Goal: Book appointment/travel/reservation

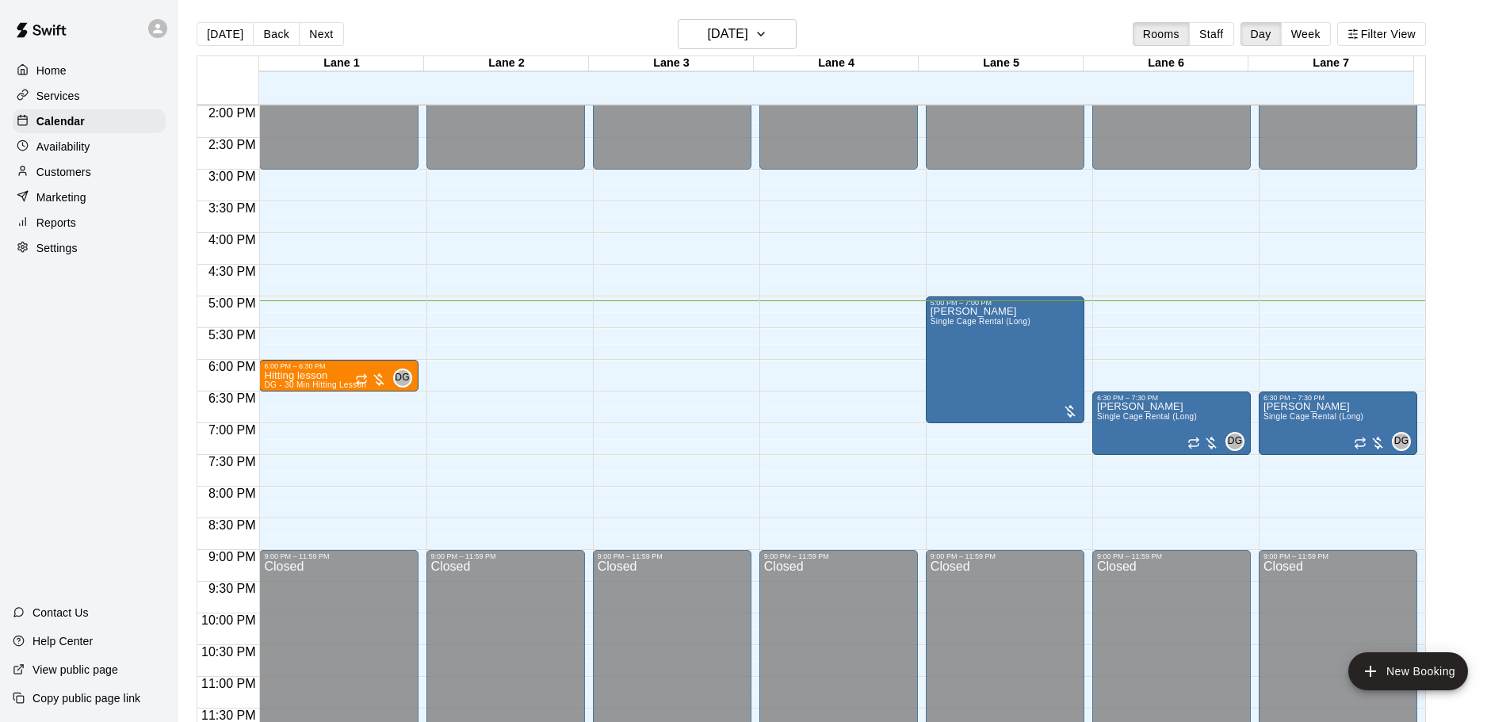
scroll to position [810, 0]
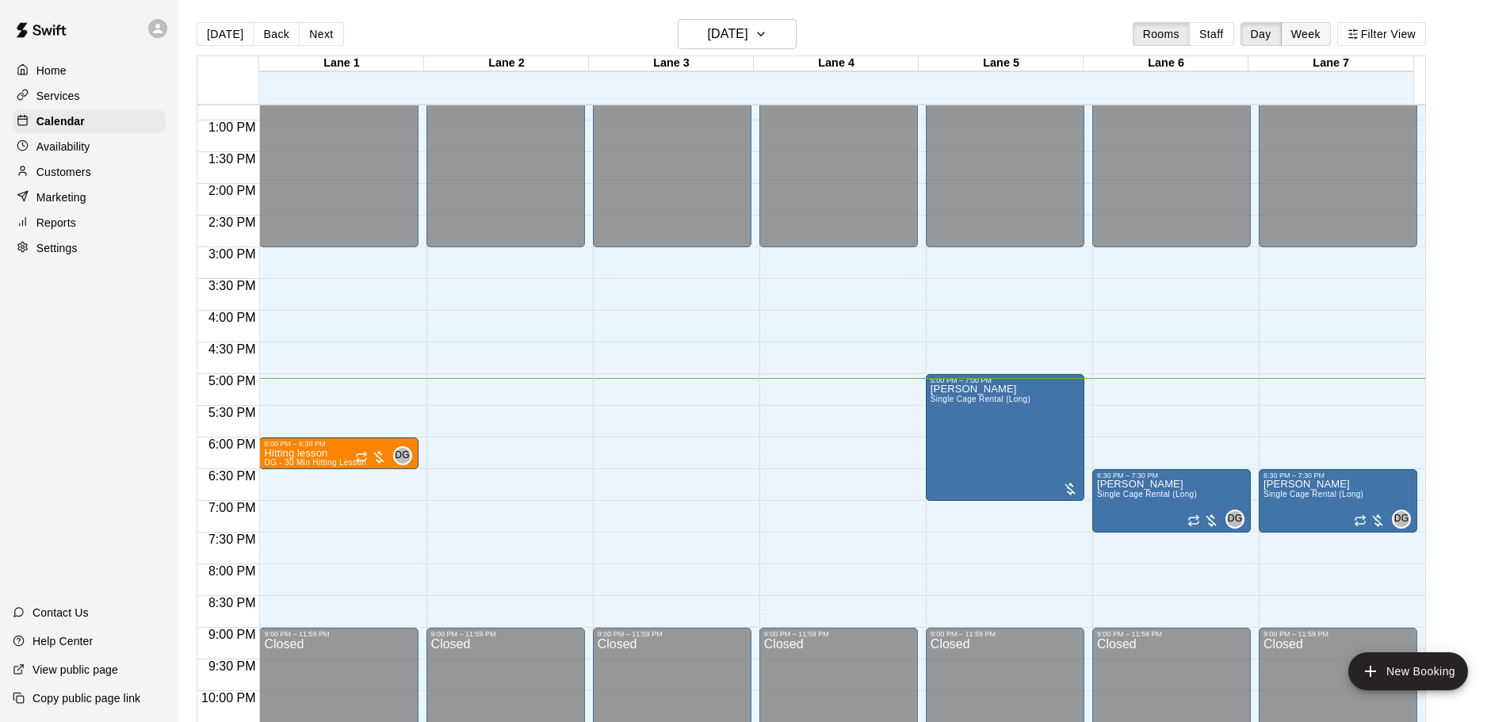
click at [1317, 37] on button "Week" at bounding box center [1306, 34] width 50 height 24
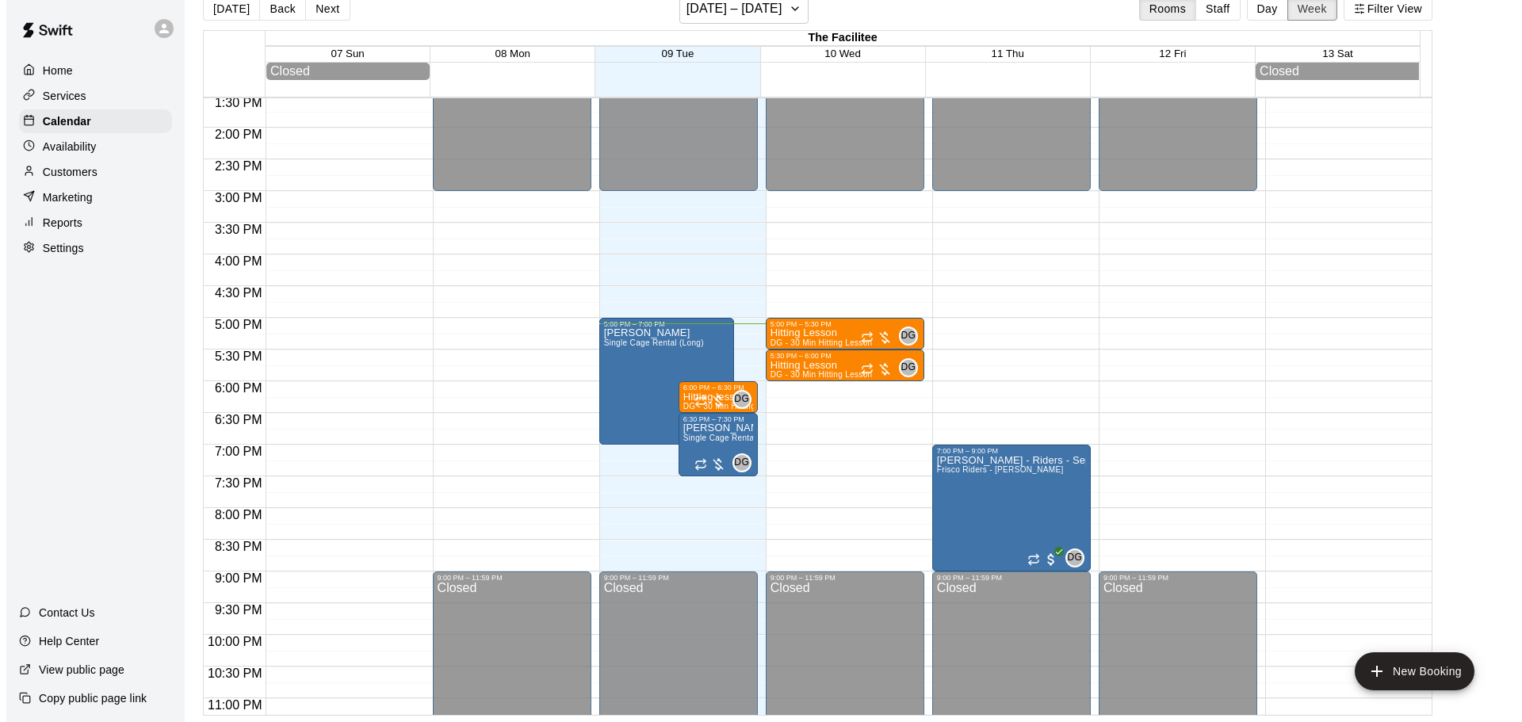
scroll to position [831, 0]
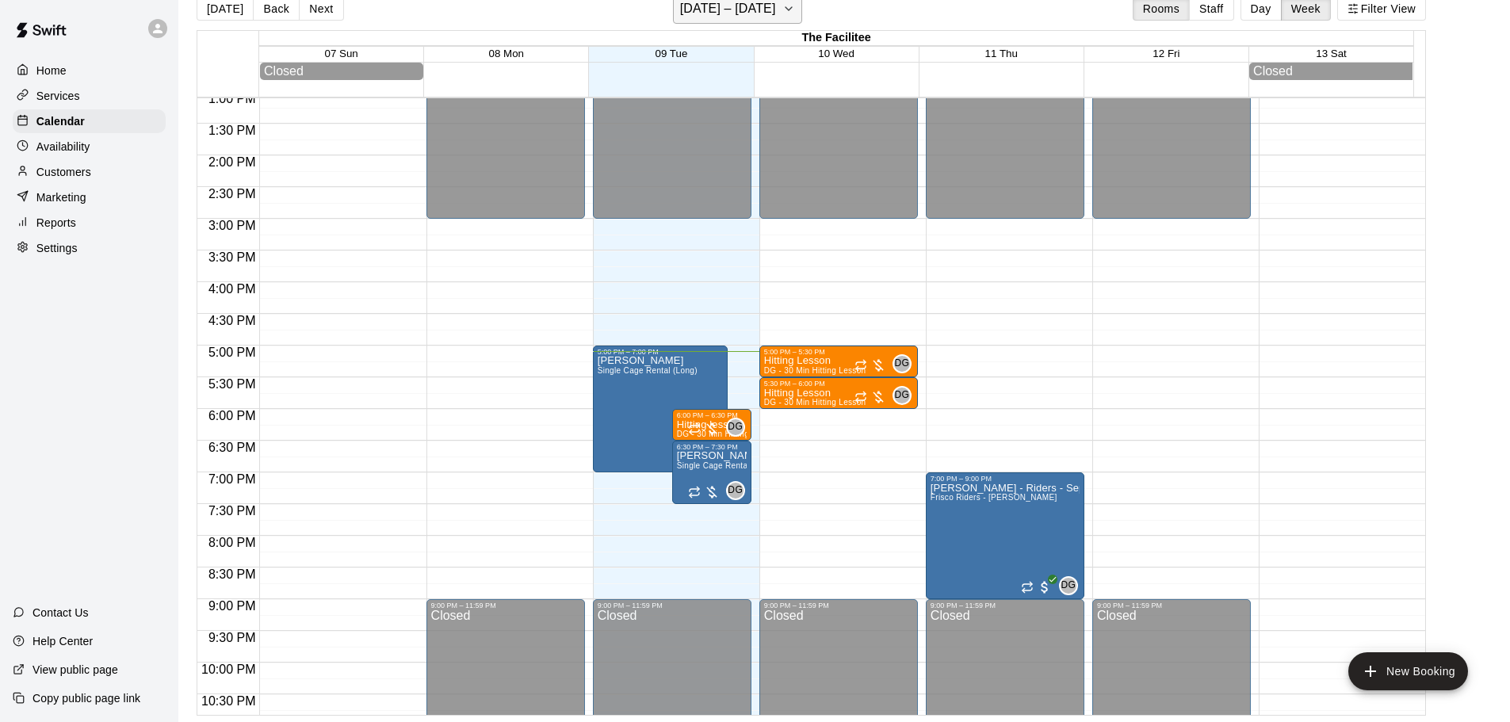
click at [795, 9] on icon "button" at bounding box center [789, 8] width 13 height 19
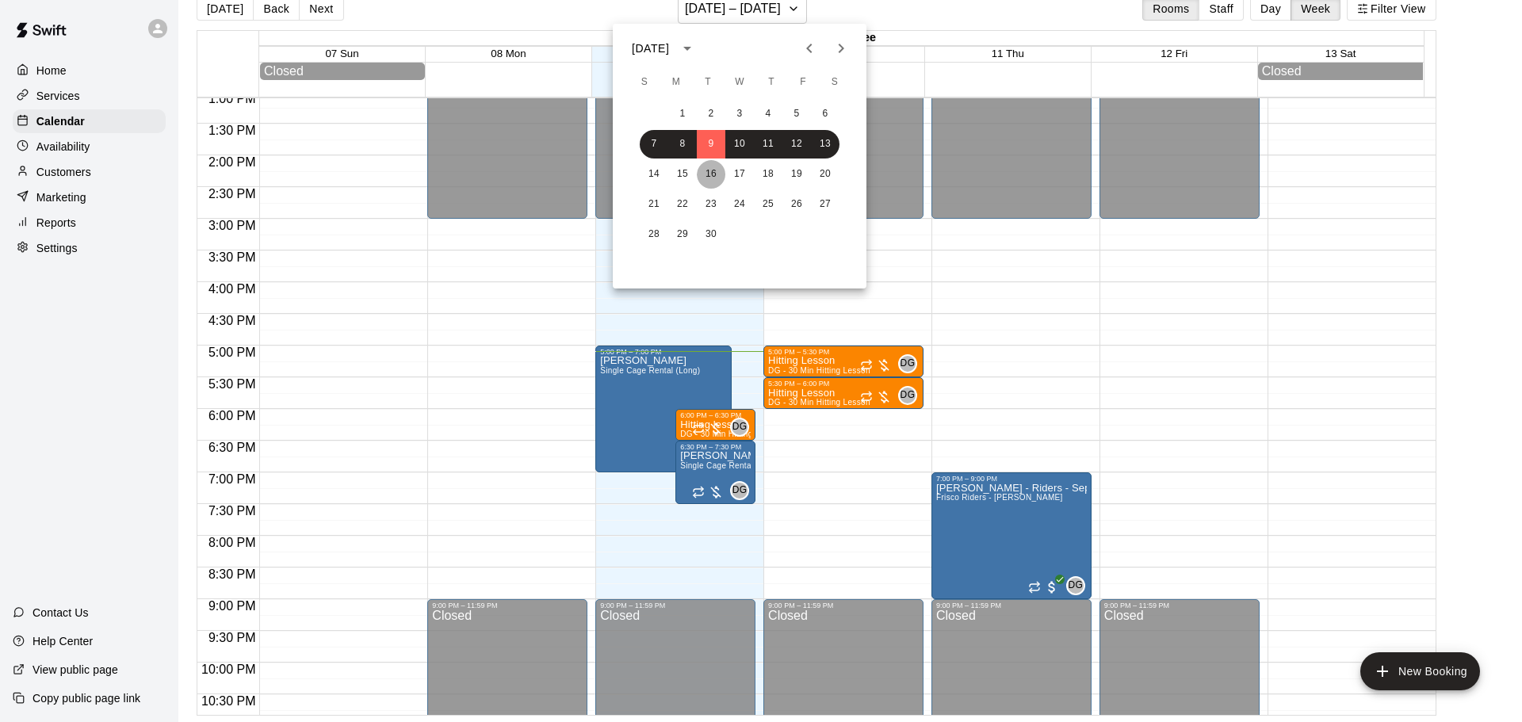
click at [716, 174] on button "16" at bounding box center [711, 174] width 29 height 29
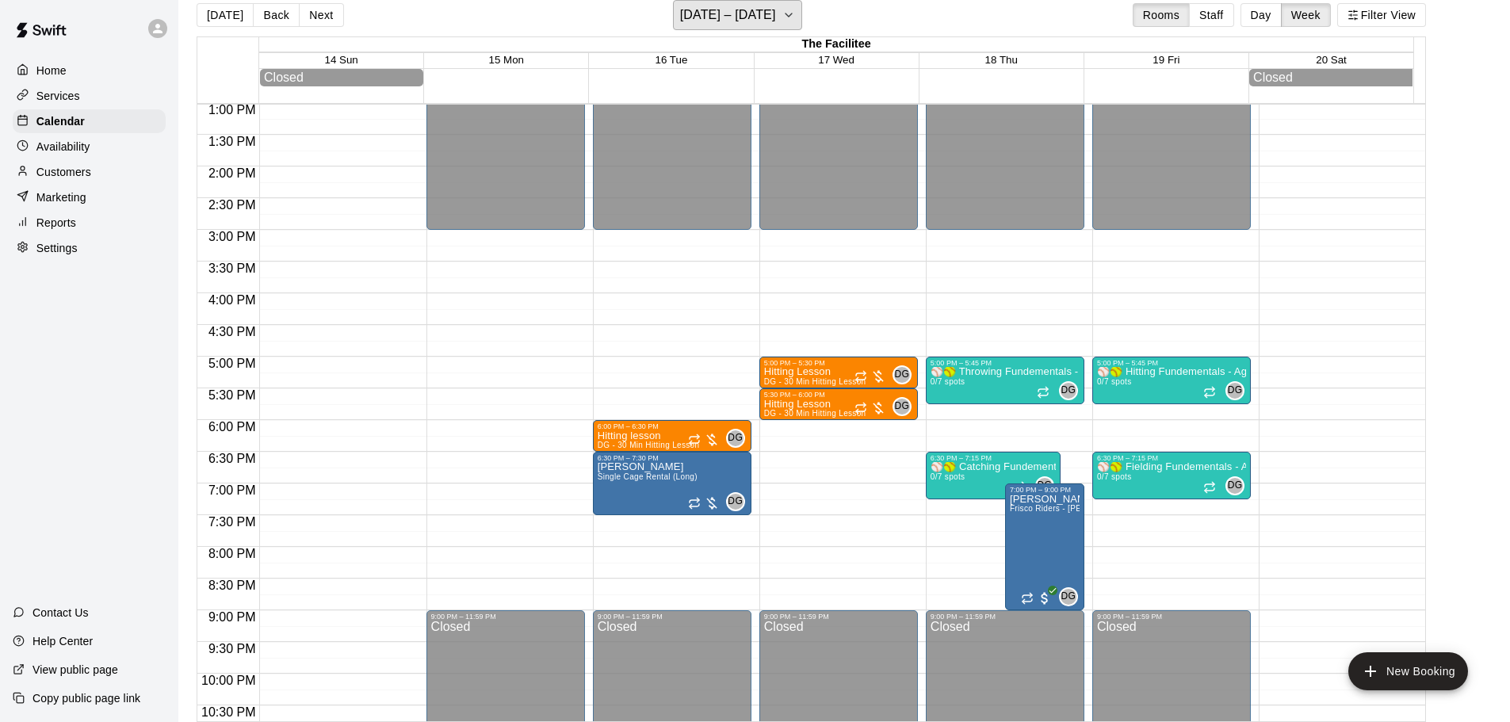
scroll to position [910, 0]
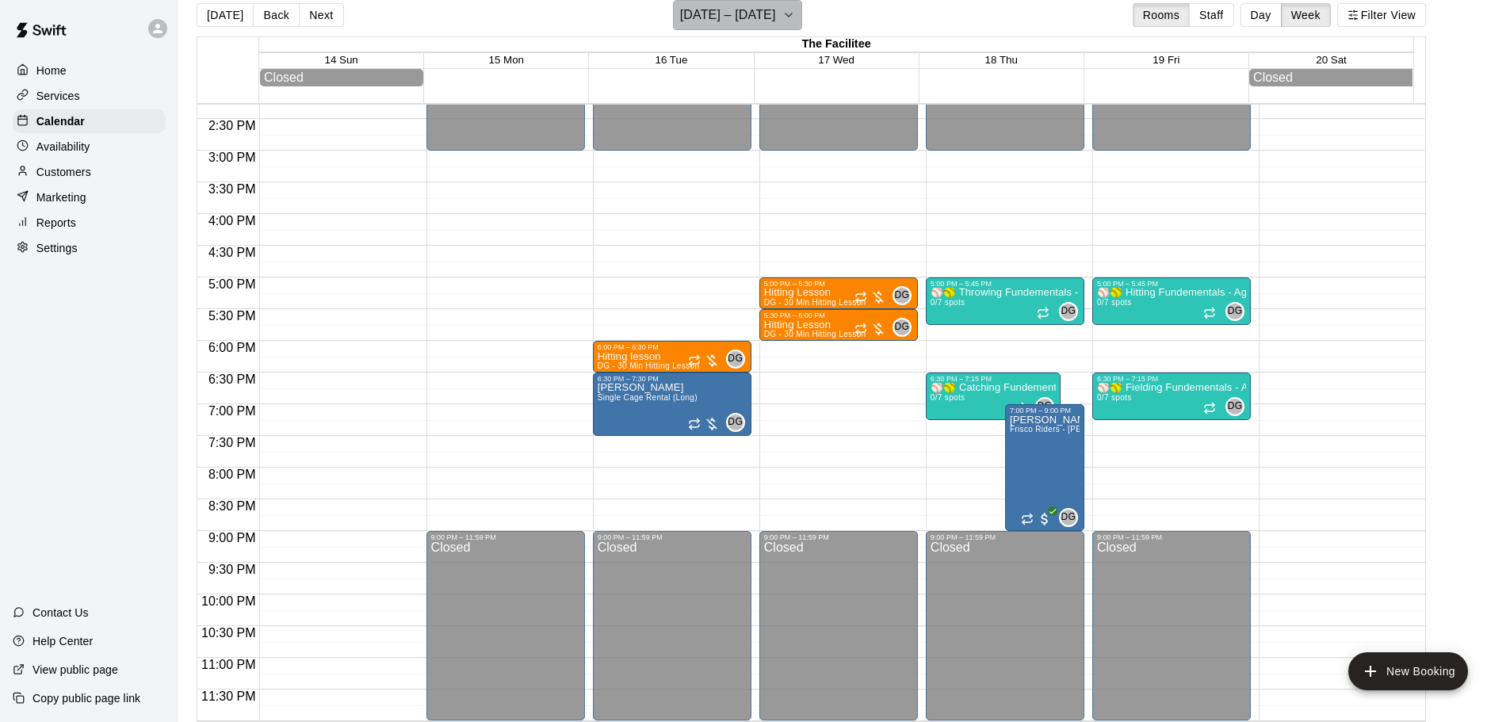
click at [768, 20] on h6 "[DATE] – [DATE]" at bounding box center [728, 15] width 96 height 22
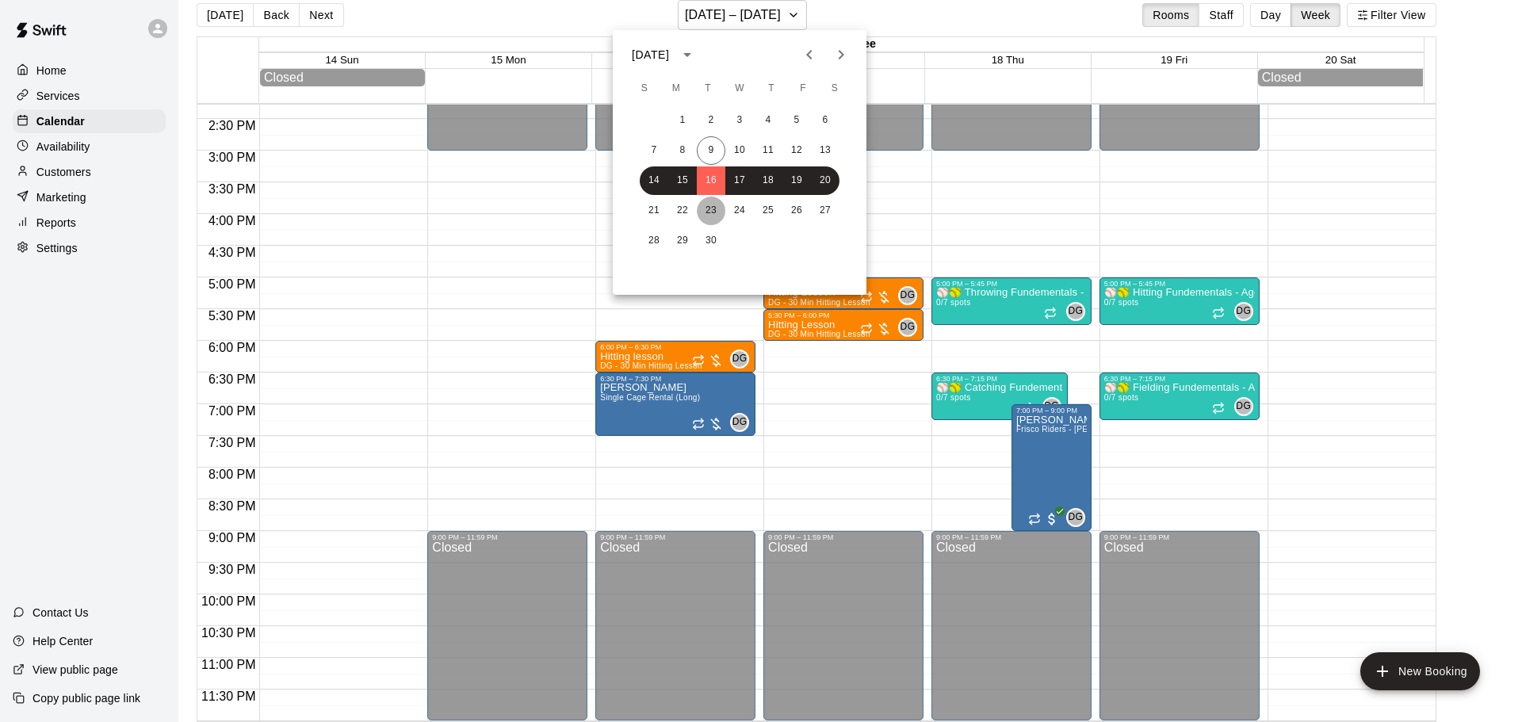
click at [713, 210] on button "23" at bounding box center [711, 211] width 29 height 29
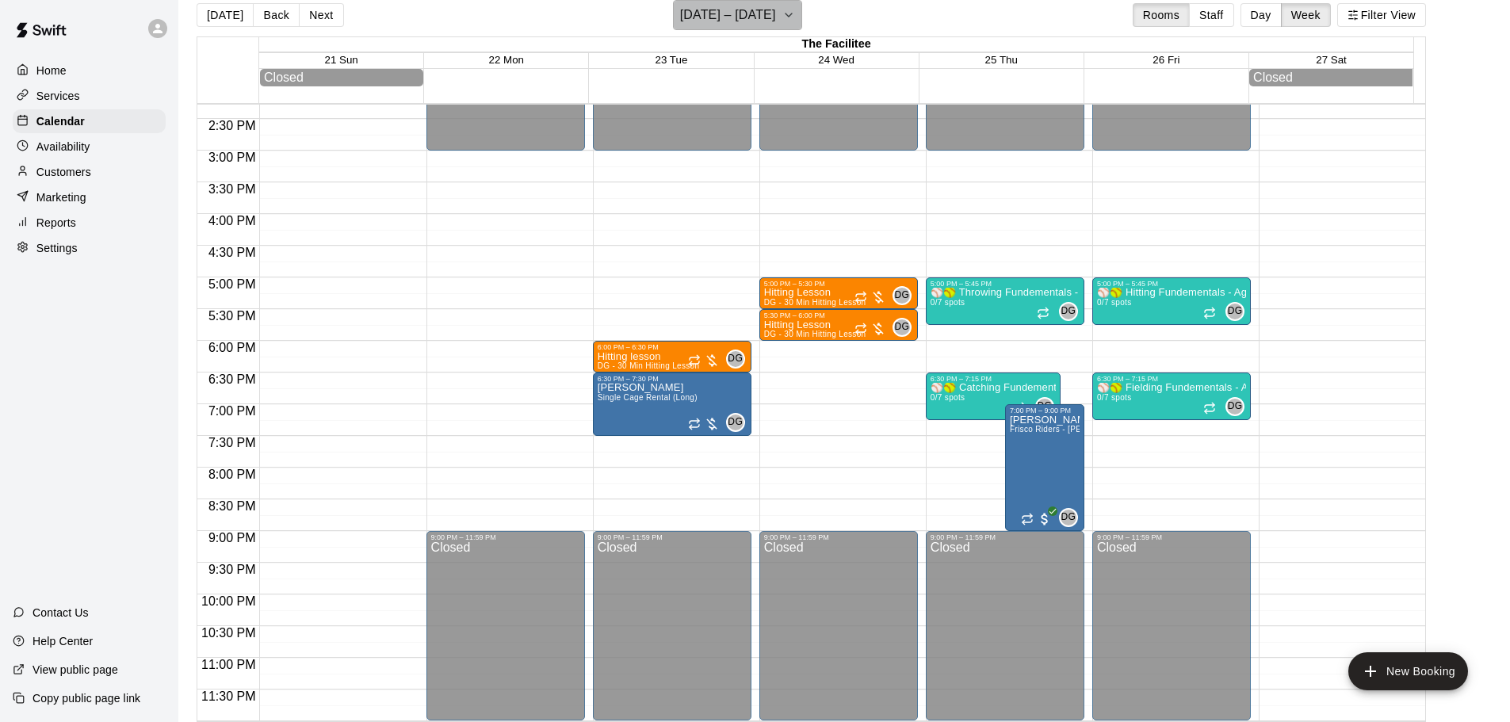
click at [741, 12] on h6 "[DATE] – [DATE]" at bounding box center [728, 15] width 96 height 22
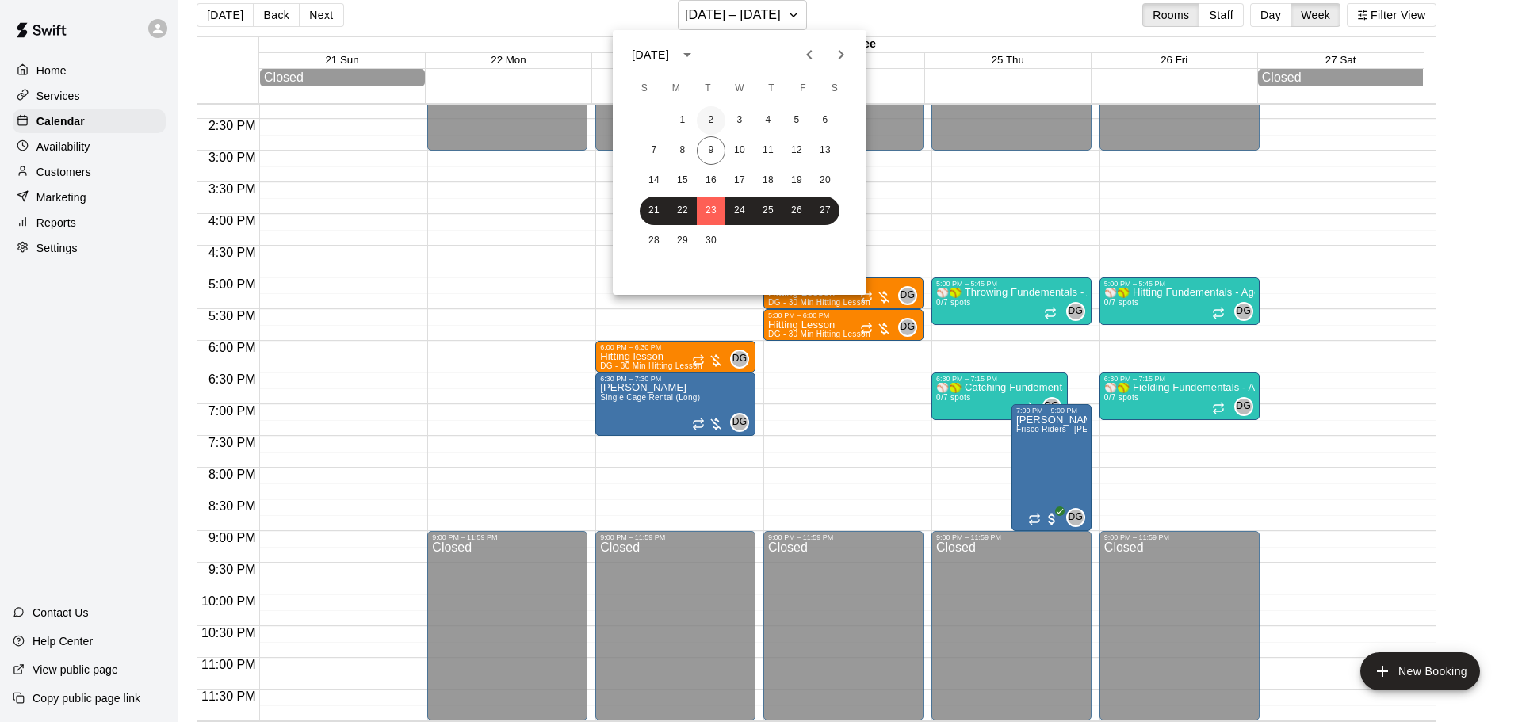
click at [710, 116] on button "2" at bounding box center [711, 120] width 29 height 29
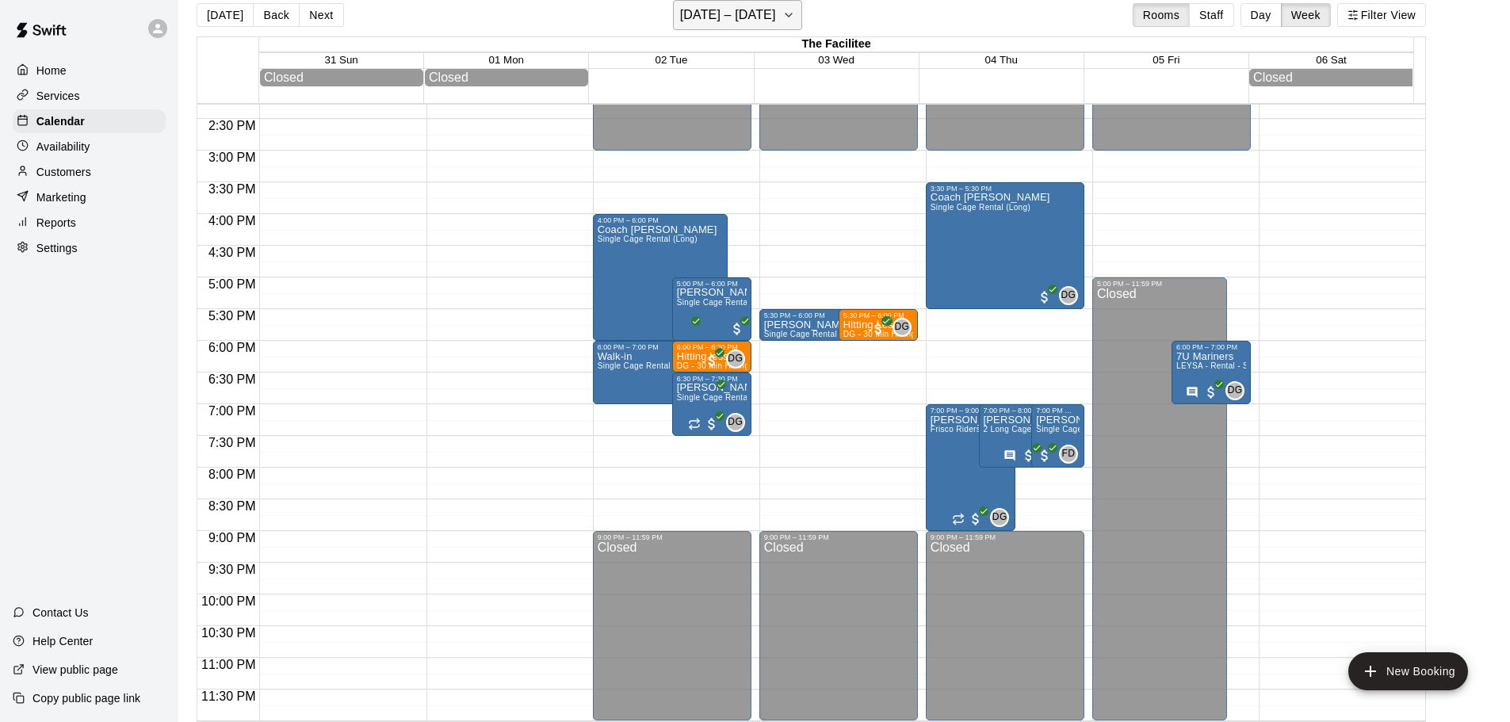
click at [744, 21] on h6 "[DATE] – [DATE]" at bounding box center [728, 15] width 96 height 22
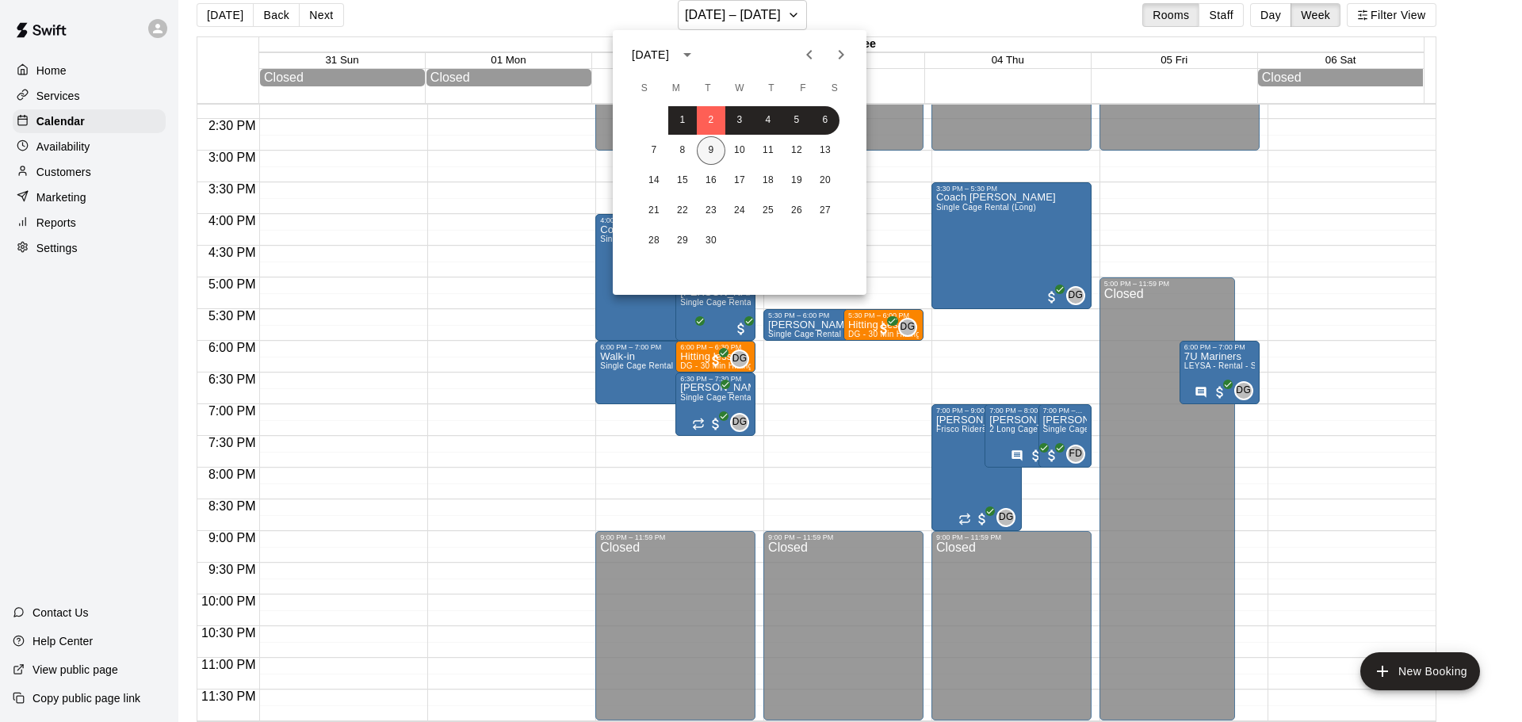
click at [715, 143] on button "9" at bounding box center [711, 150] width 29 height 29
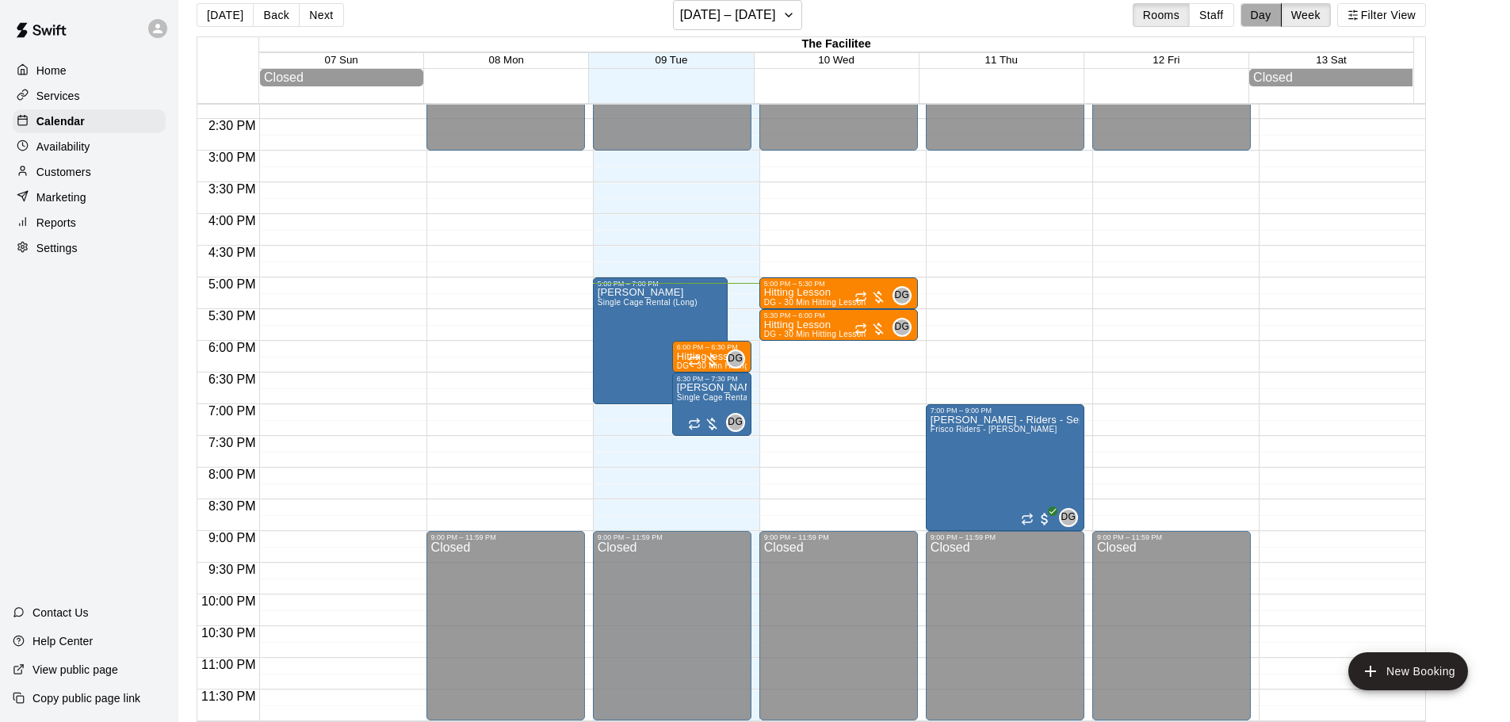
click at [1277, 13] on button "Day" at bounding box center [1261, 15] width 41 height 24
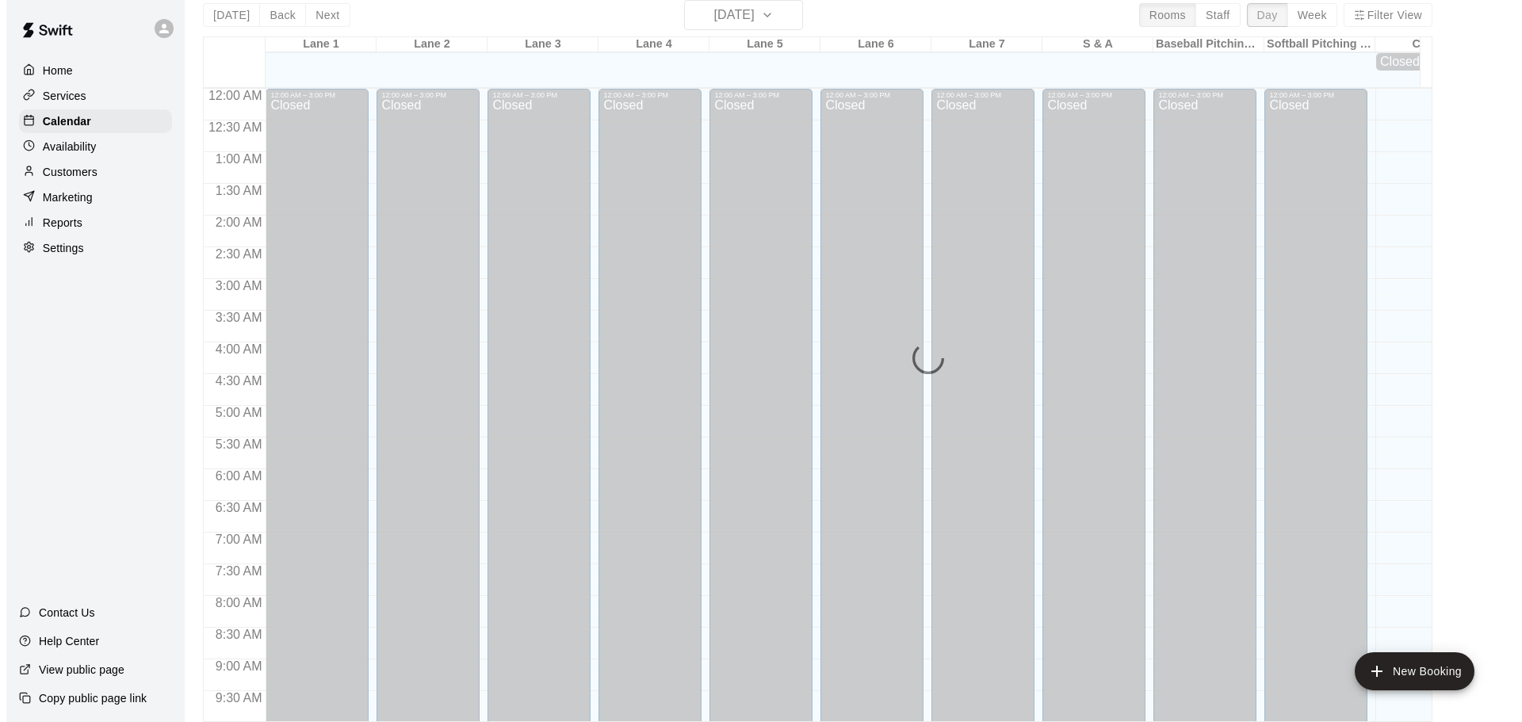
scroll to position [905, 0]
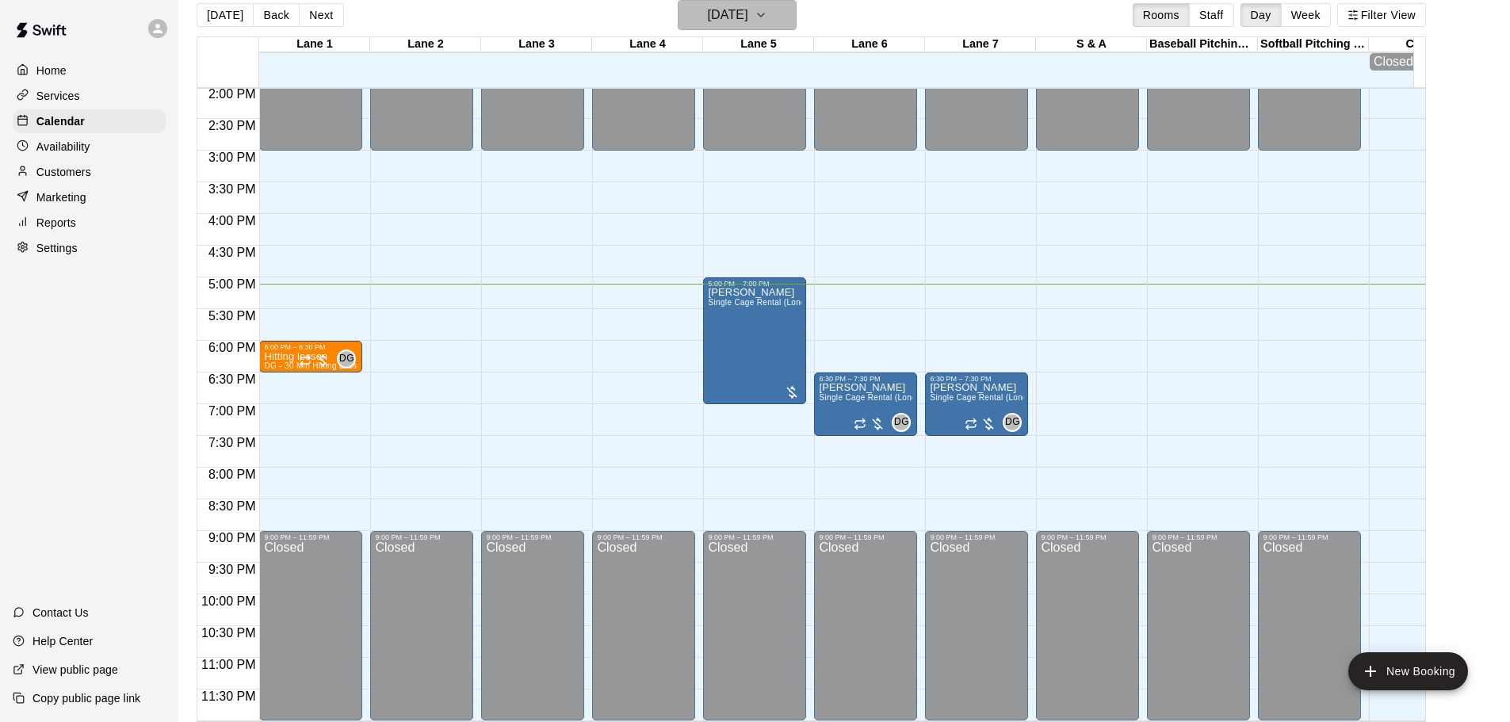
click at [735, 14] on h6 "[DATE]" at bounding box center [728, 15] width 40 height 22
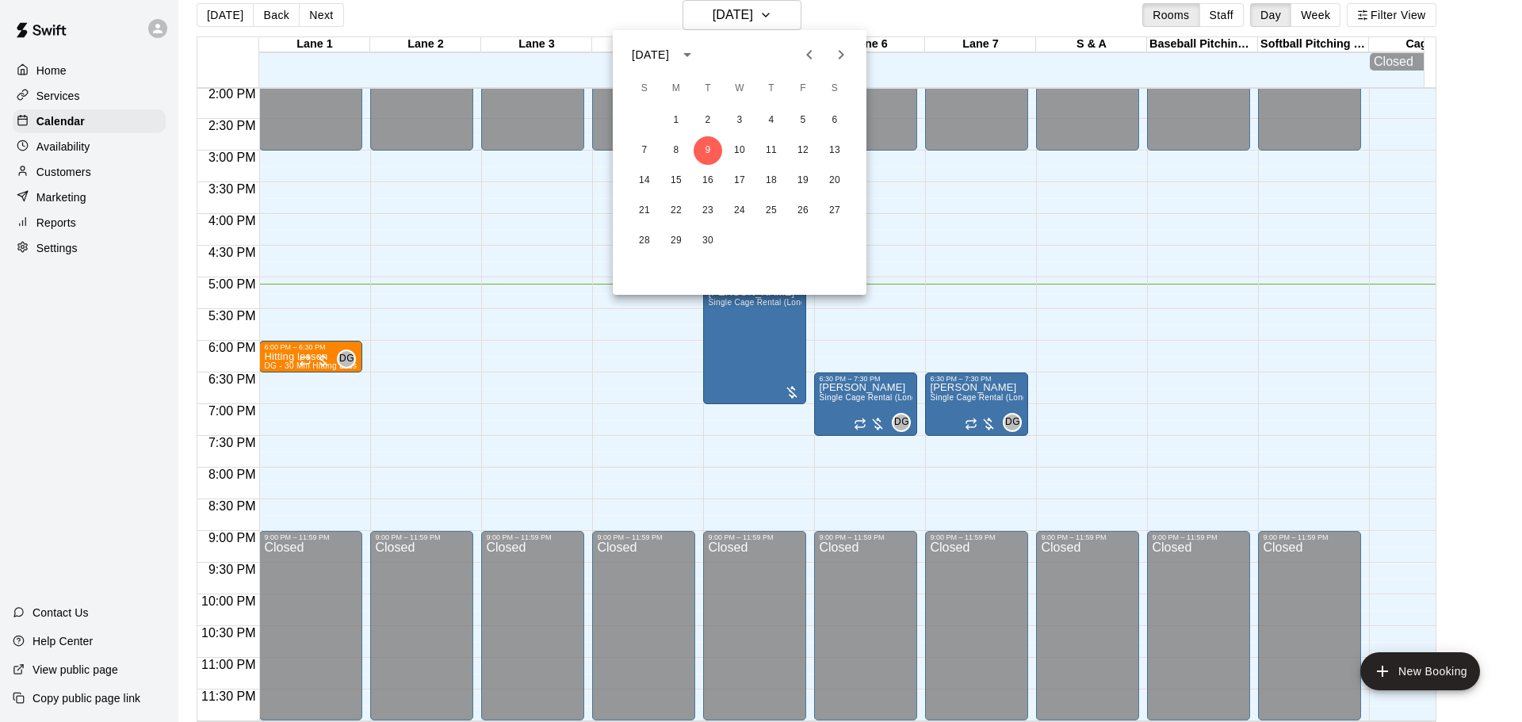
click at [737, 14] on div at bounding box center [761, 361] width 1522 height 722
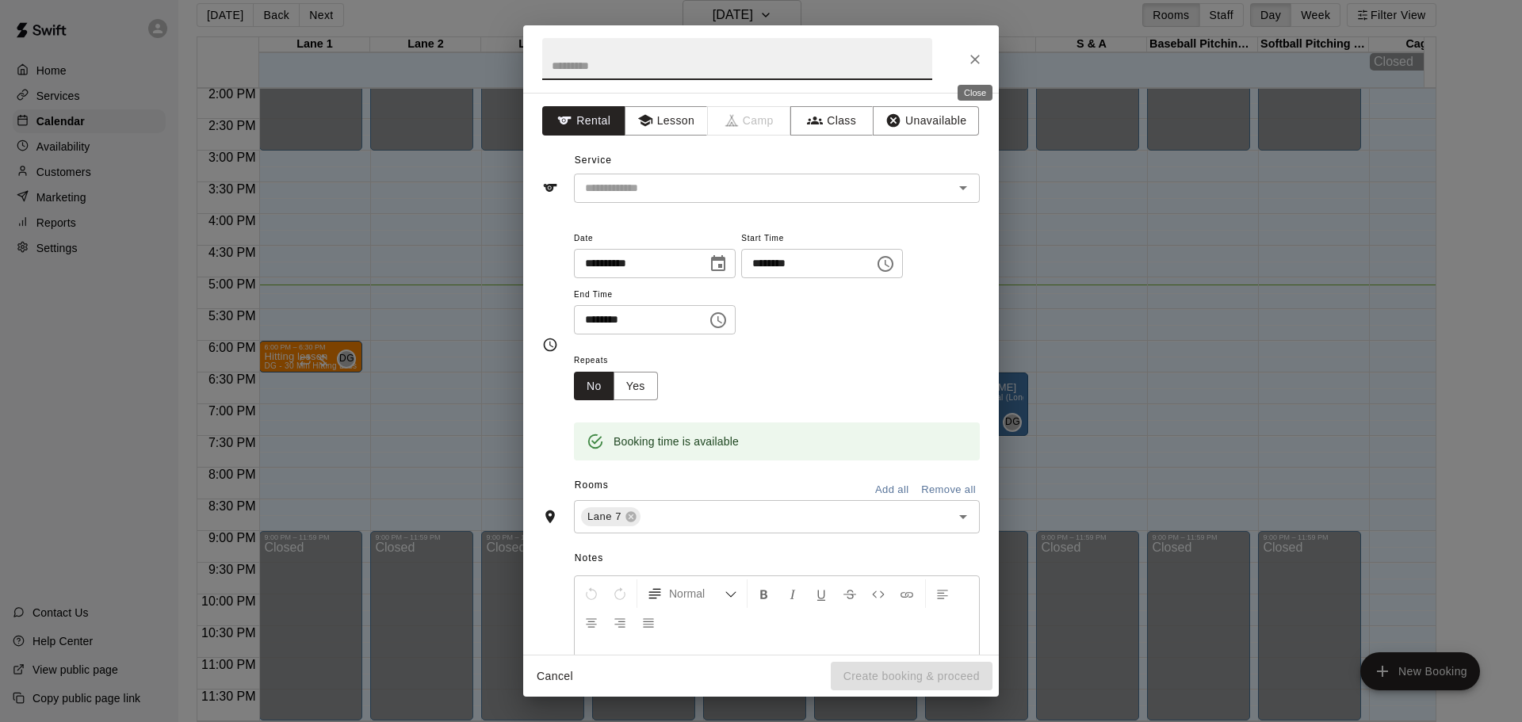
click at [970, 54] on icon "Close" at bounding box center [975, 60] width 16 height 16
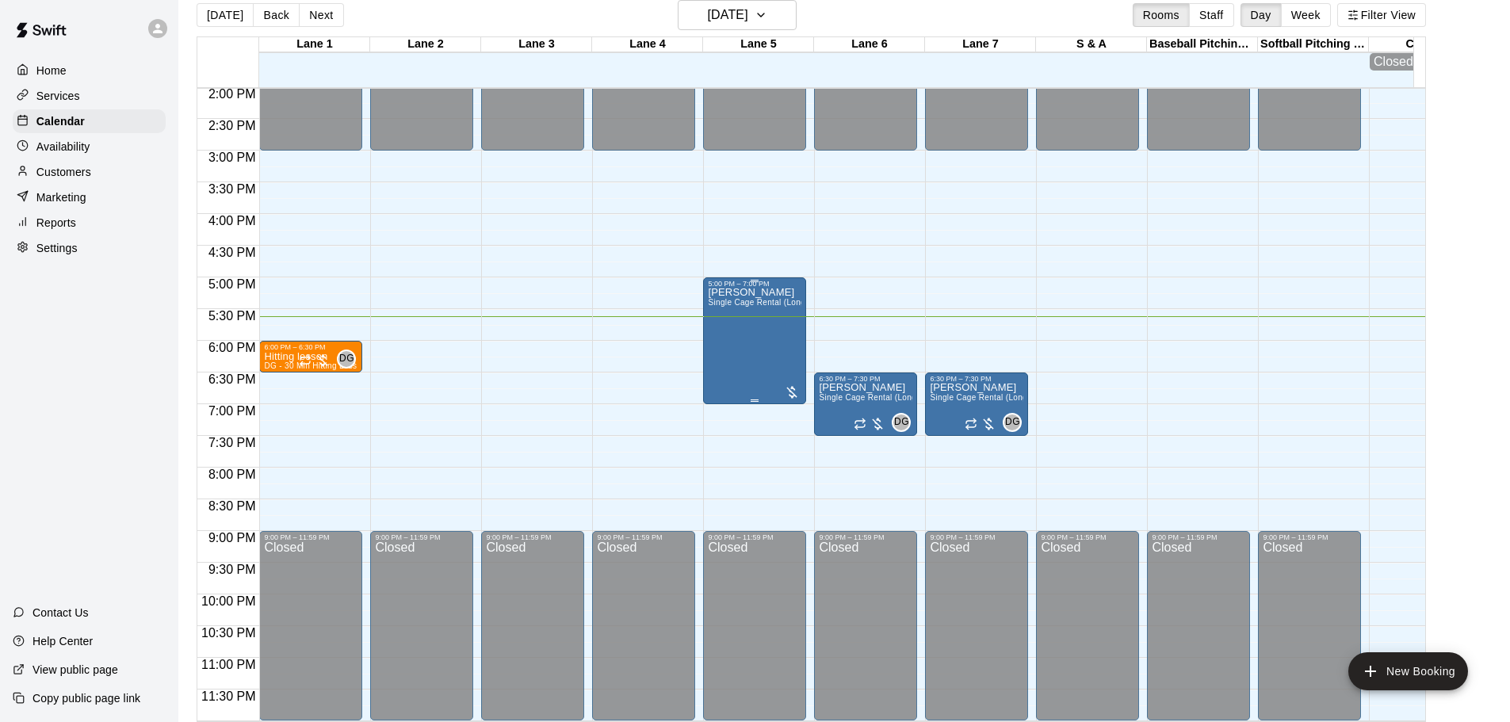
click at [752, 298] on span "Single Cage Rental (Long)" at bounding box center [758, 302] width 100 height 9
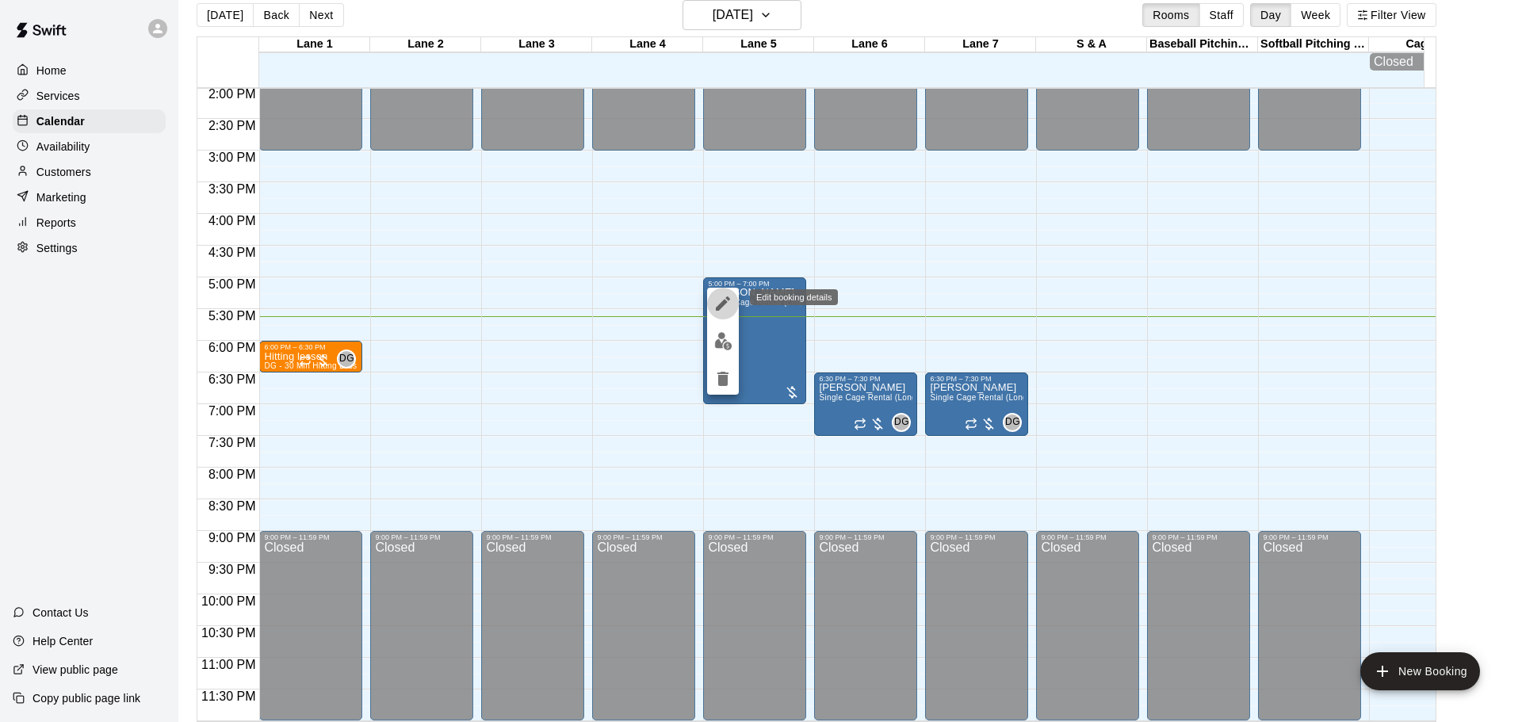
click at [722, 301] on icon "edit" at bounding box center [723, 303] width 19 height 19
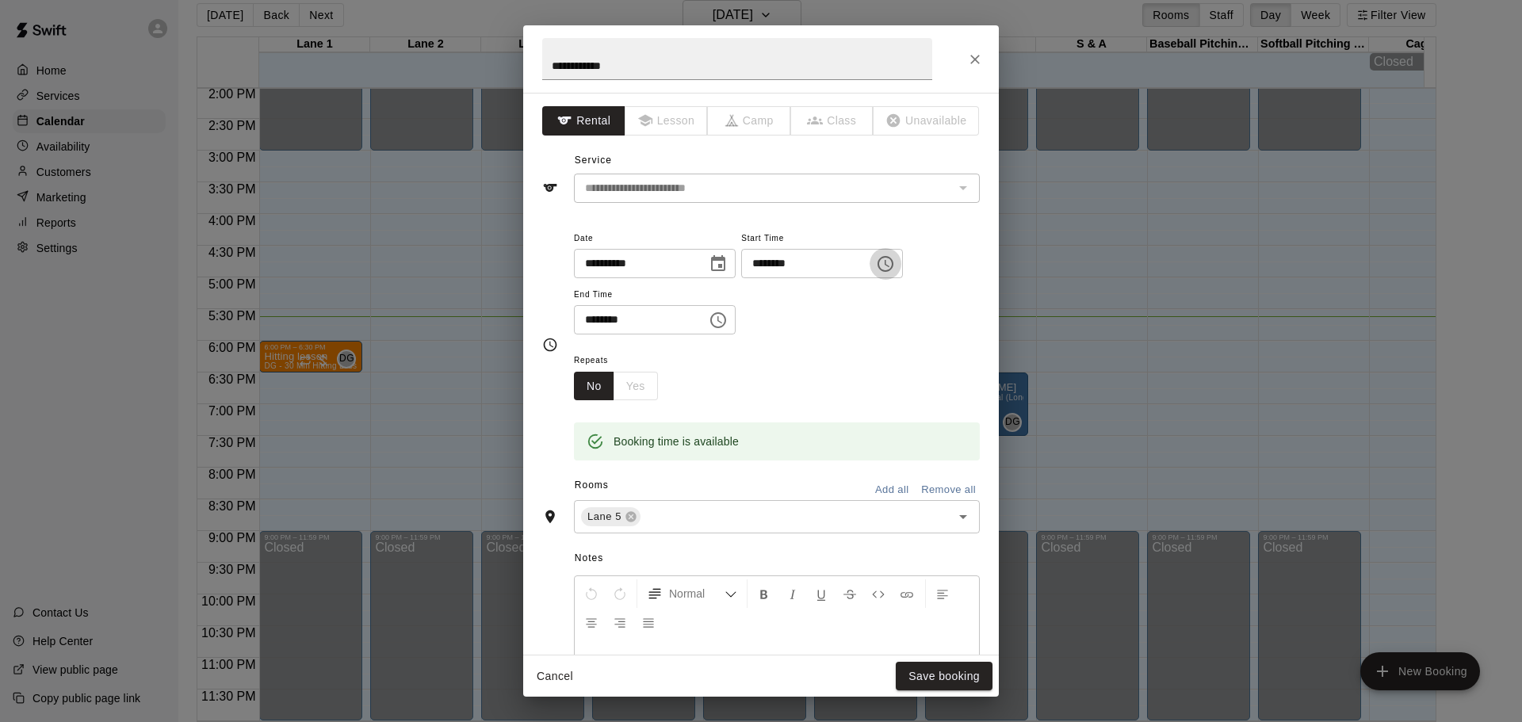
click at [895, 266] on icon "Choose time, selected time is 5:00 PM" at bounding box center [885, 264] width 19 height 19
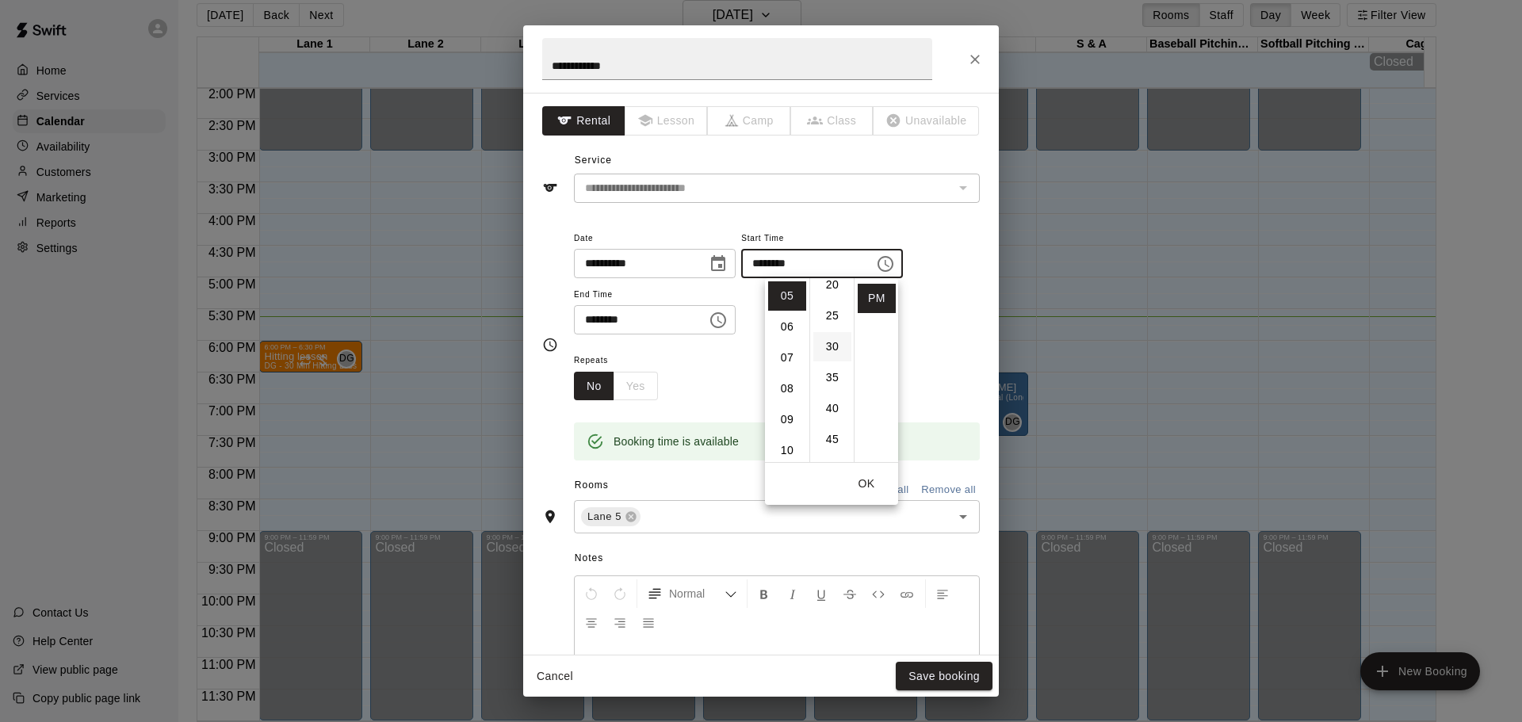
scroll to position [159, 0]
click at [831, 325] on li "30" at bounding box center [832, 322] width 38 height 29
type input "********"
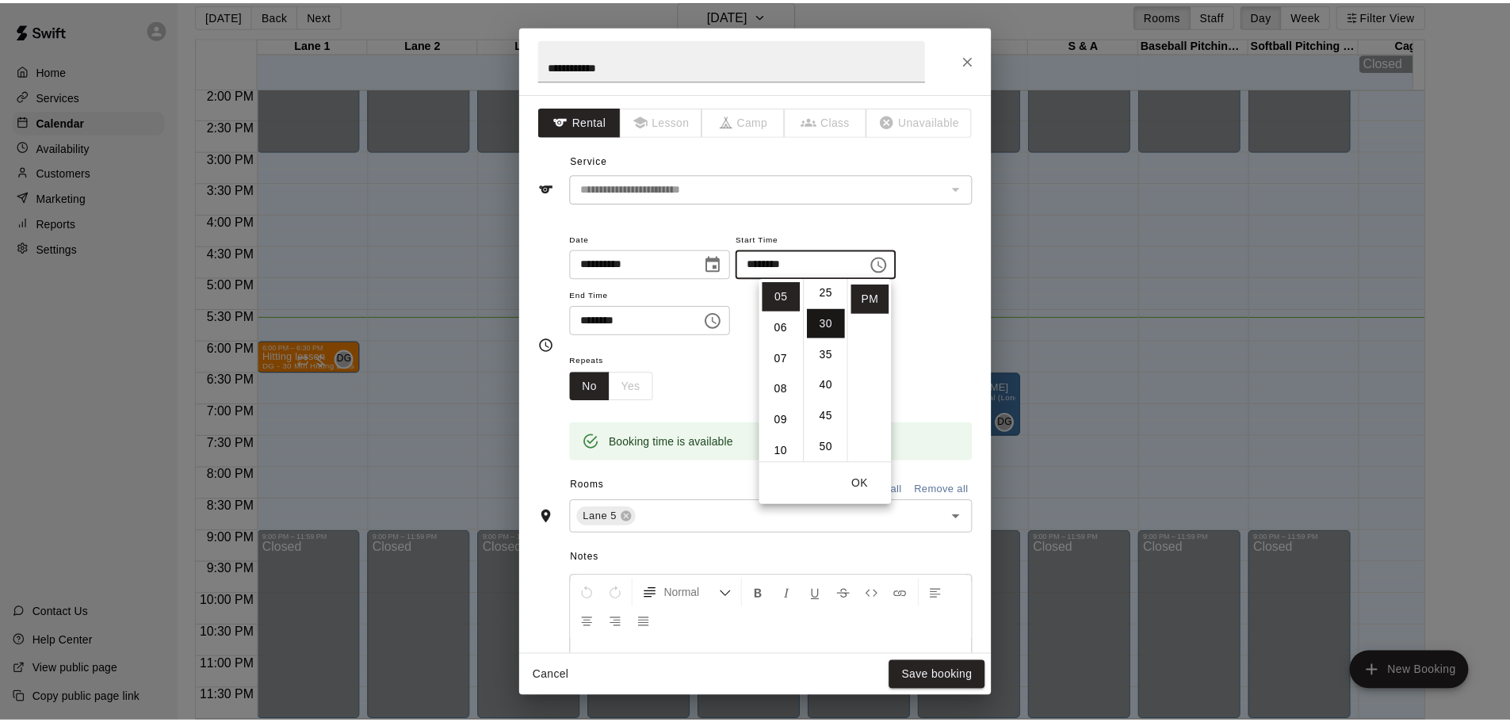
scroll to position [186, 0]
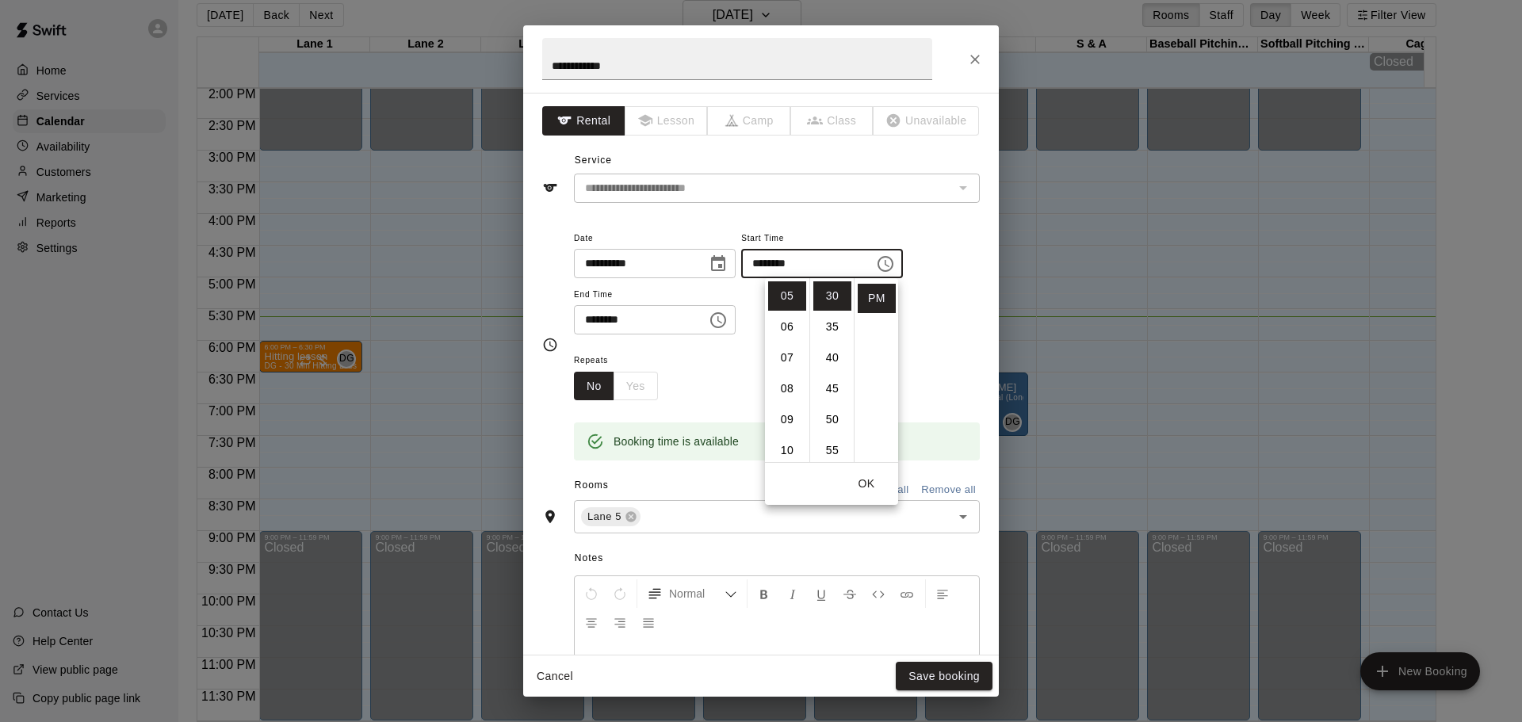
click at [879, 477] on button "OK" at bounding box center [866, 483] width 51 height 29
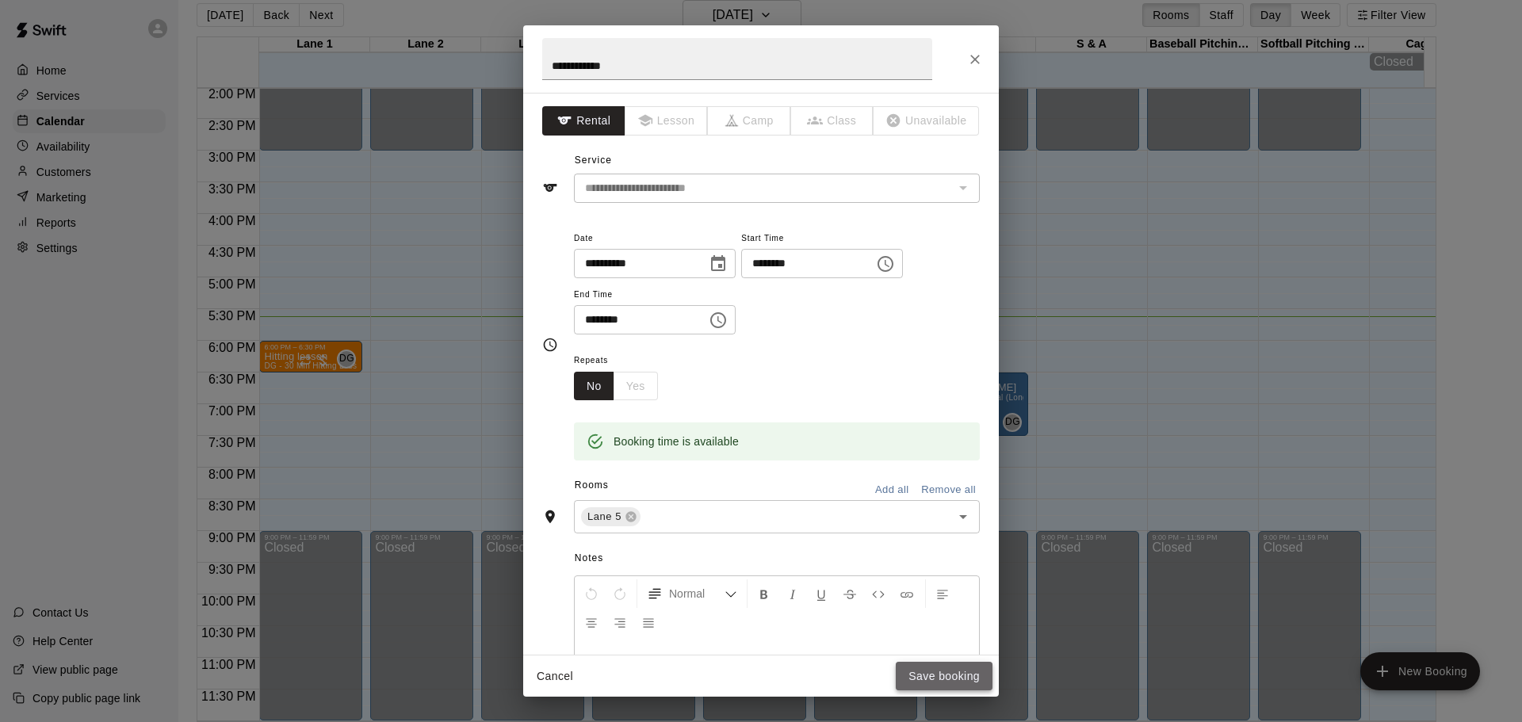
click at [947, 678] on button "Save booking" at bounding box center [944, 676] width 97 height 29
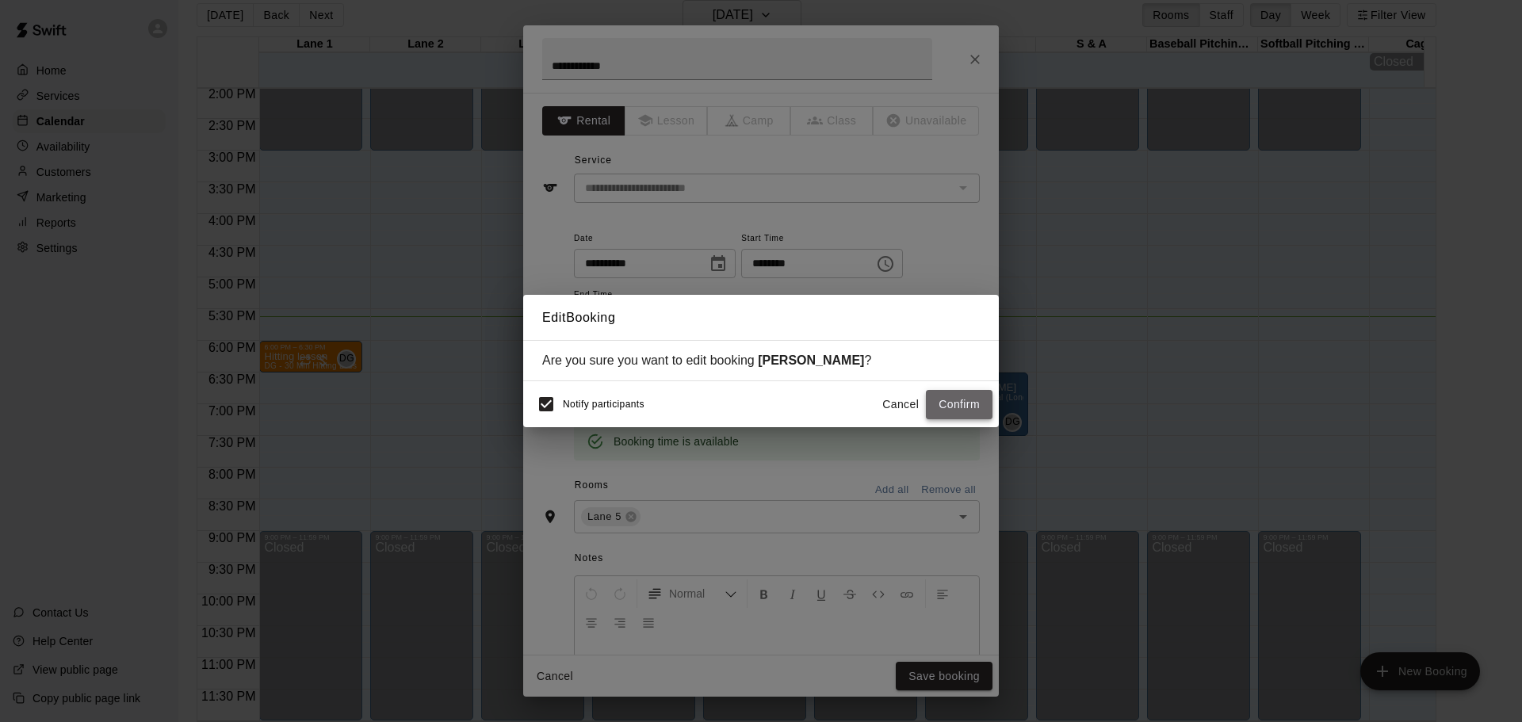
click at [963, 412] on button "Confirm" at bounding box center [959, 404] width 67 height 29
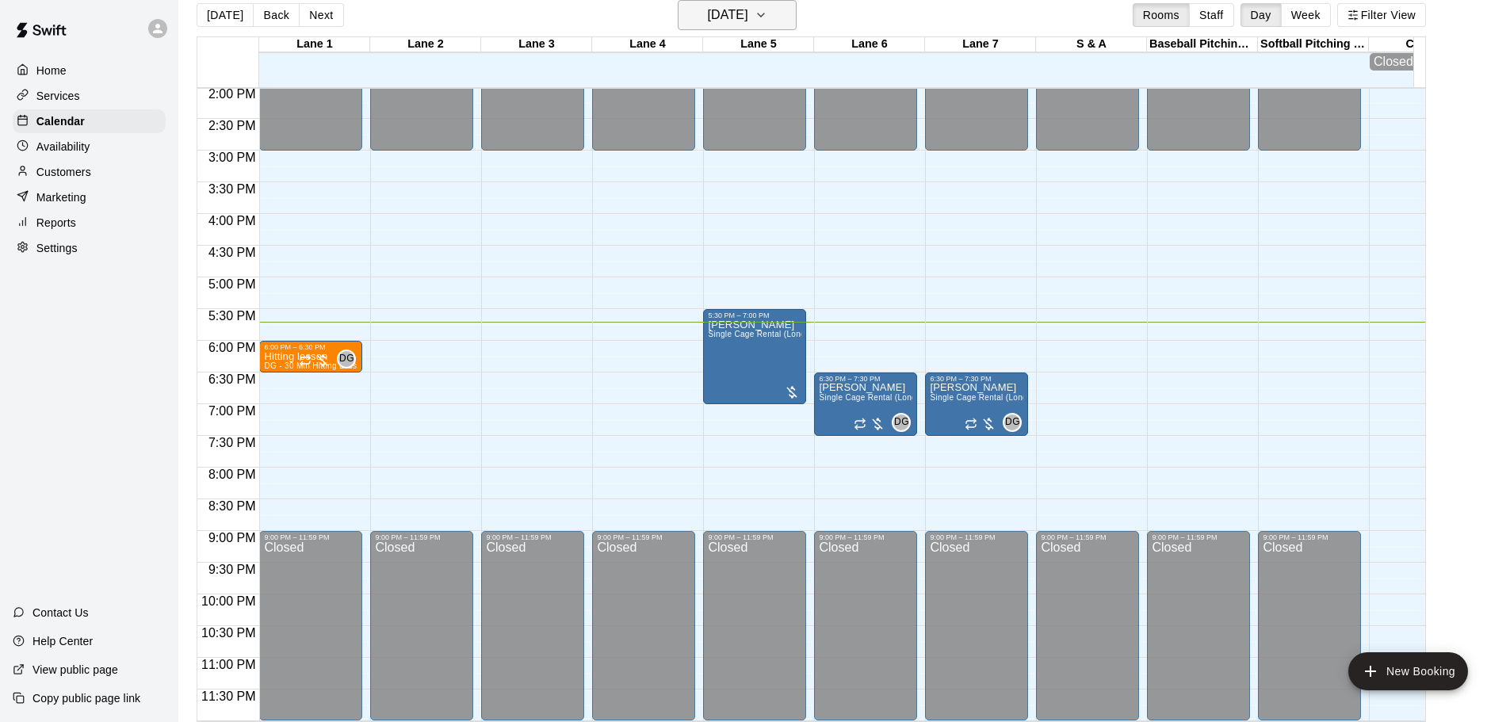
click at [748, 19] on h6 "[DATE]" at bounding box center [728, 15] width 40 height 22
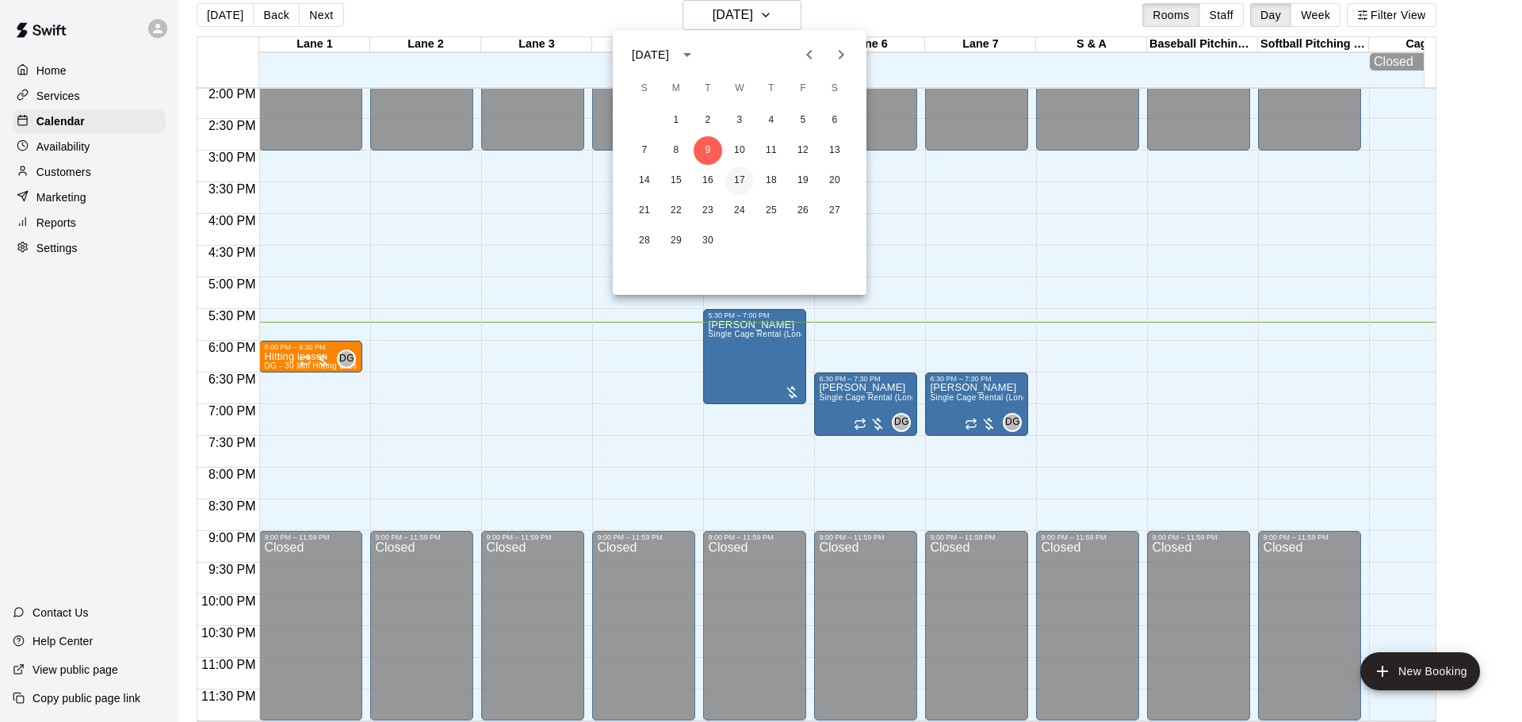
click at [731, 182] on button "17" at bounding box center [739, 181] width 29 height 29
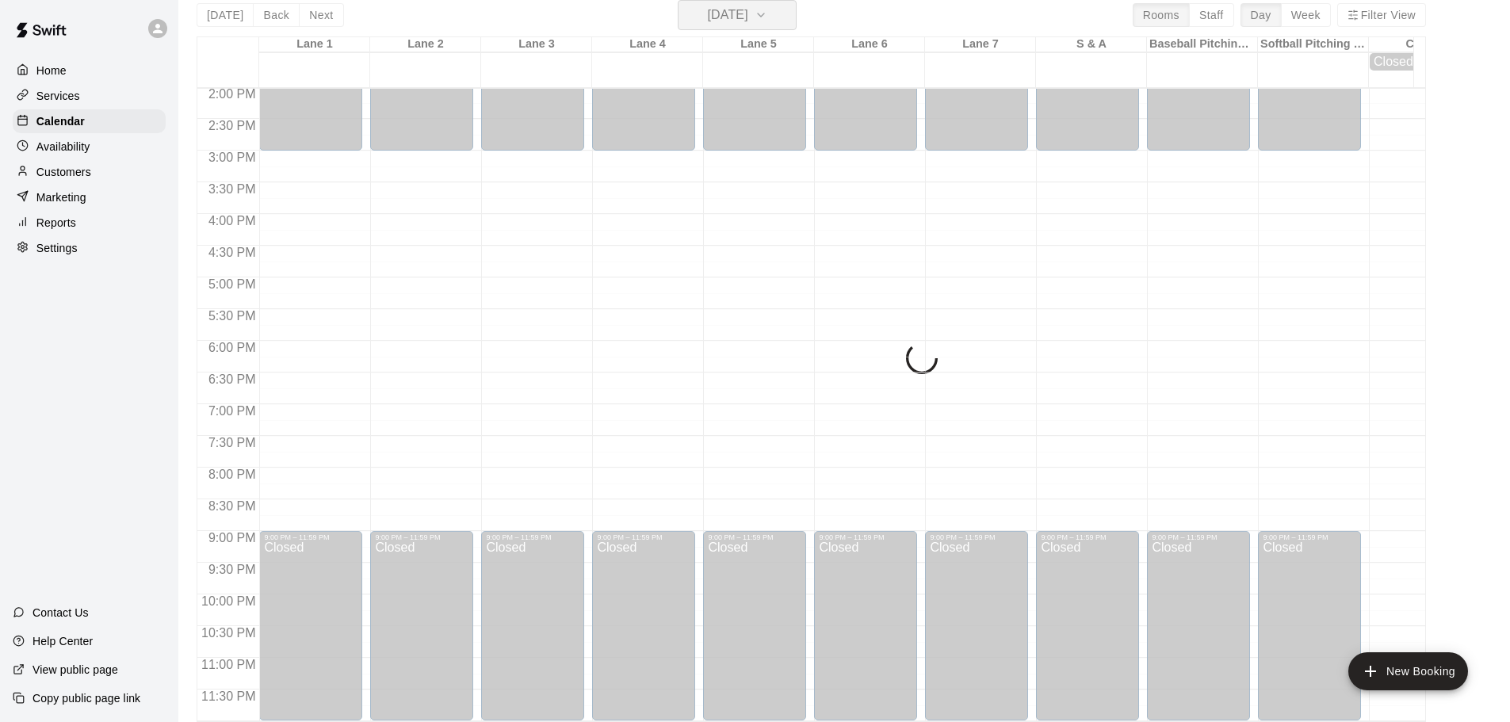
scroll to position [905, 0]
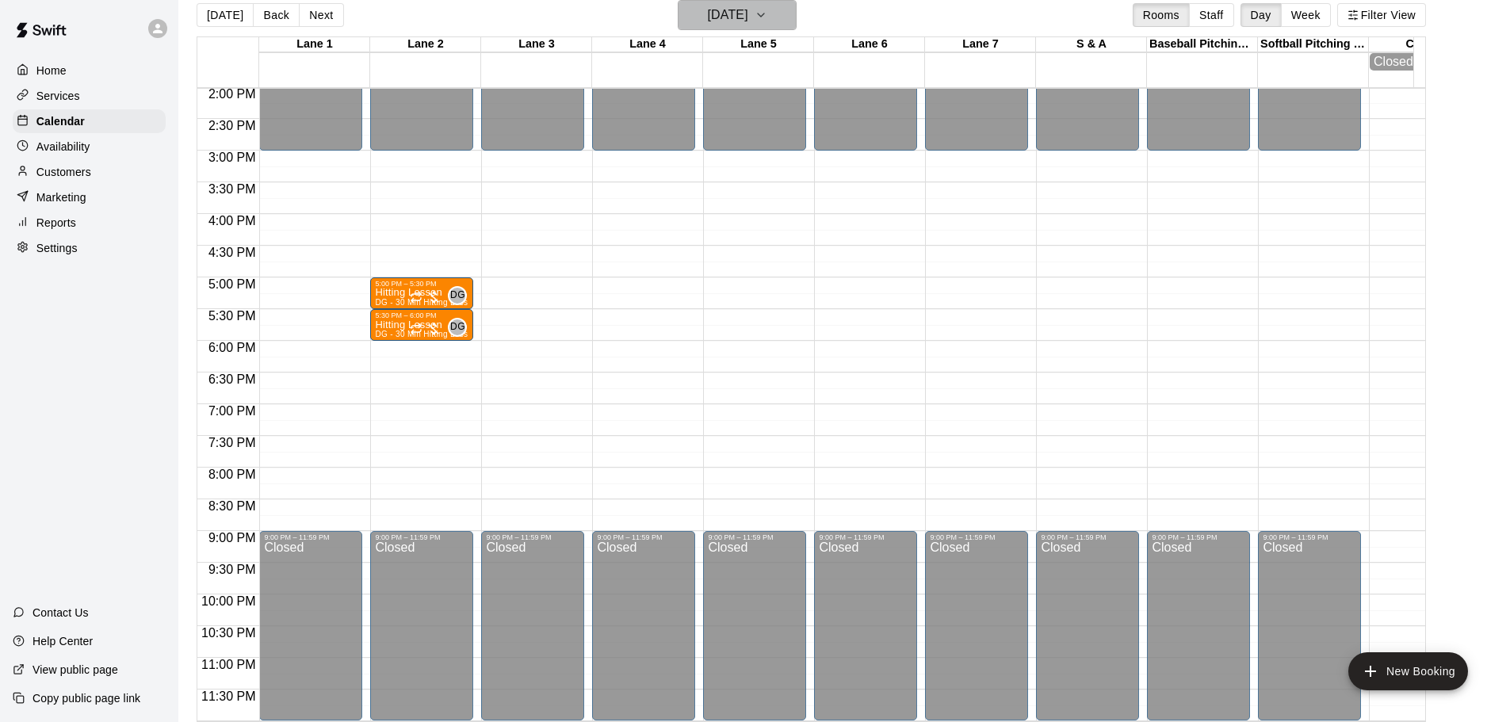
click at [748, 21] on h6 "[DATE]" at bounding box center [728, 15] width 40 height 22
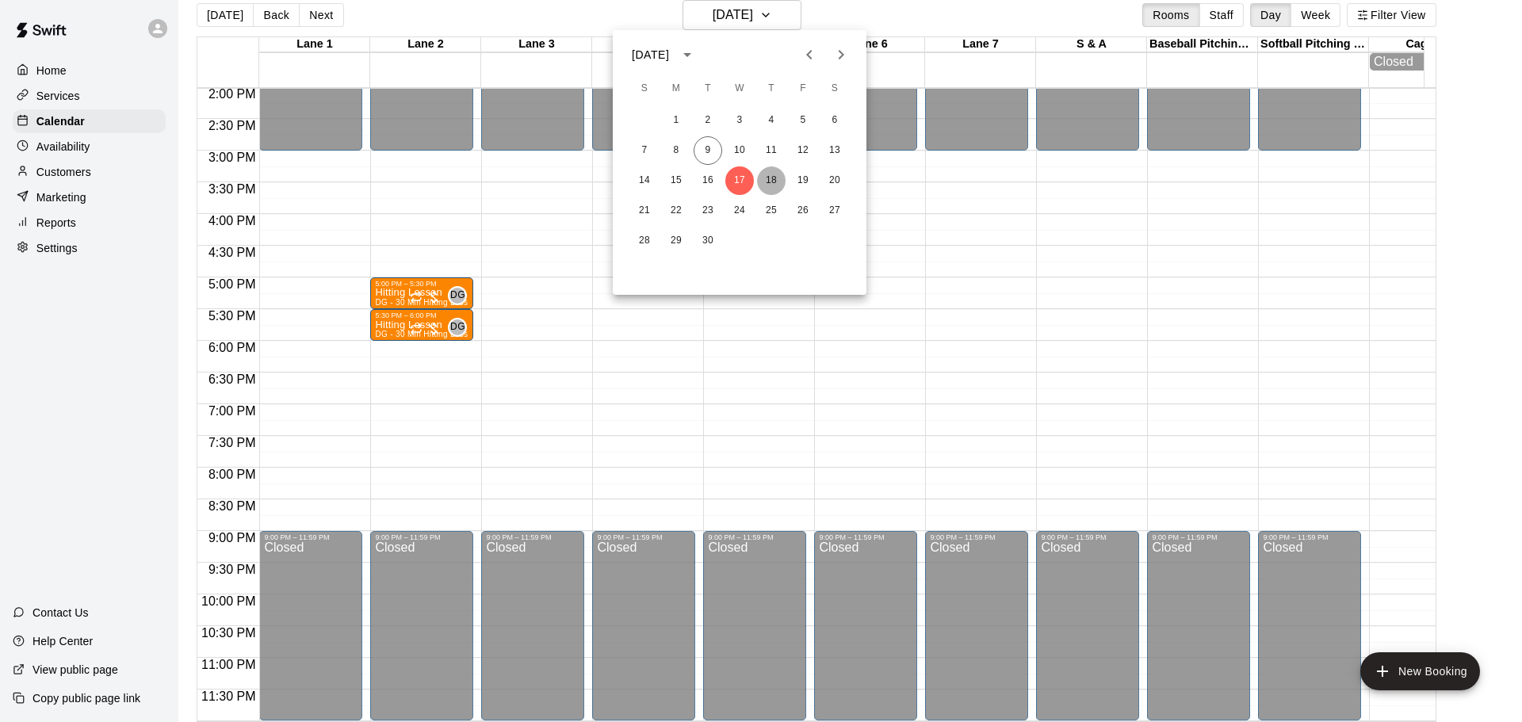
click at [776, 182] on button "18" at bounding box center [771, 181] width 29 height 29
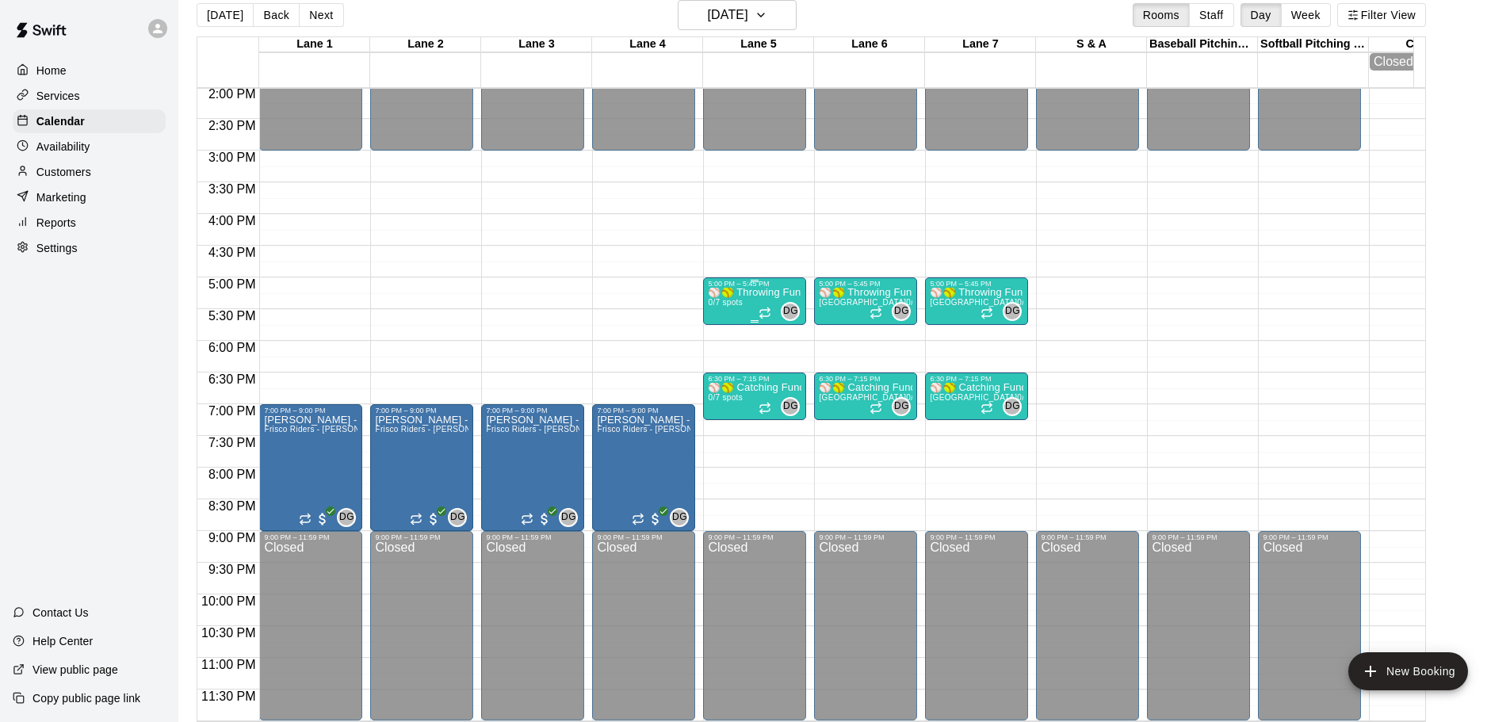
click at [750, 290] on div "⚾🥎 Throwing Fundementals - Ages [DEMOGRAPHIC_DATA] - Thursdays 5:00 to 5:45 ⚾🥎 …" at bounding box center [755, 649] width 94 height 722
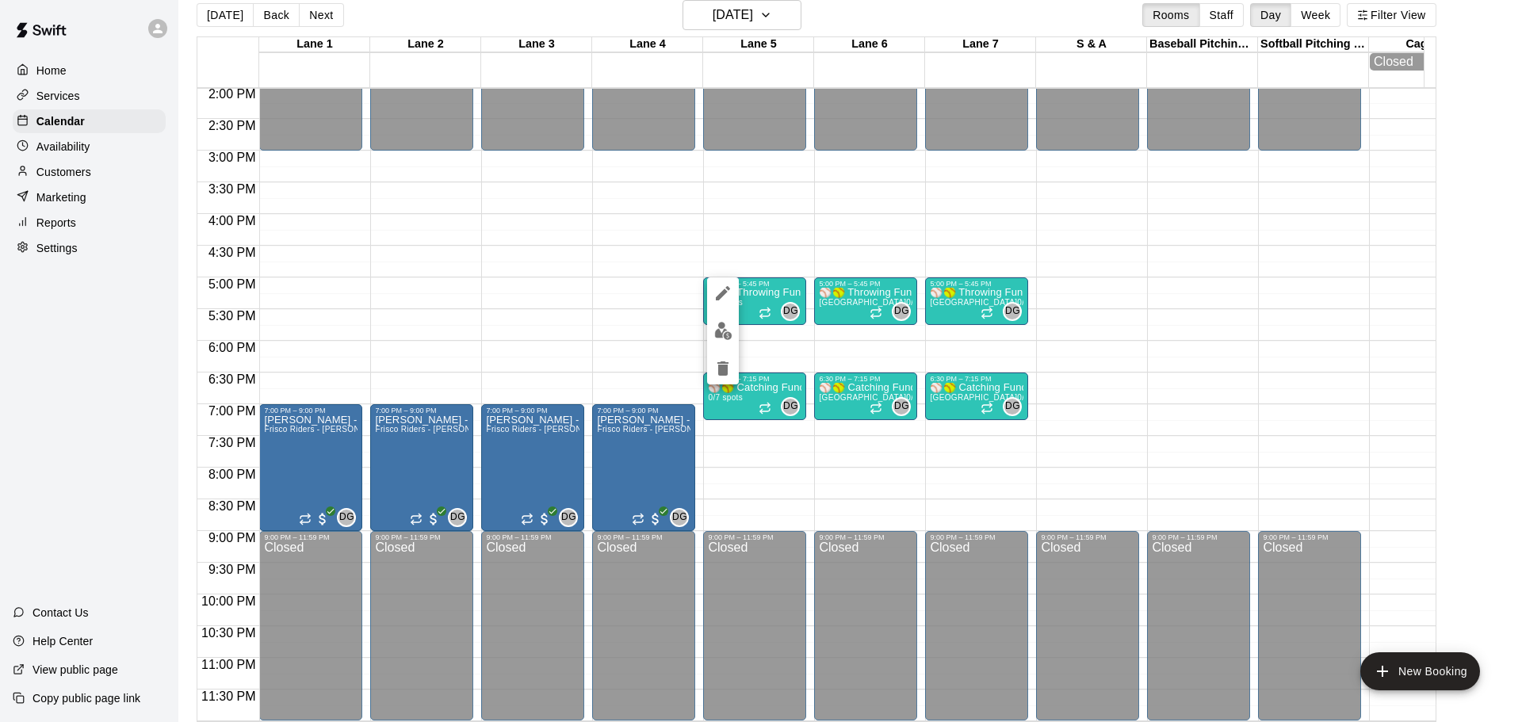
click at [761, 281] on div at bounding box center [761, 361] width 1522 height 722
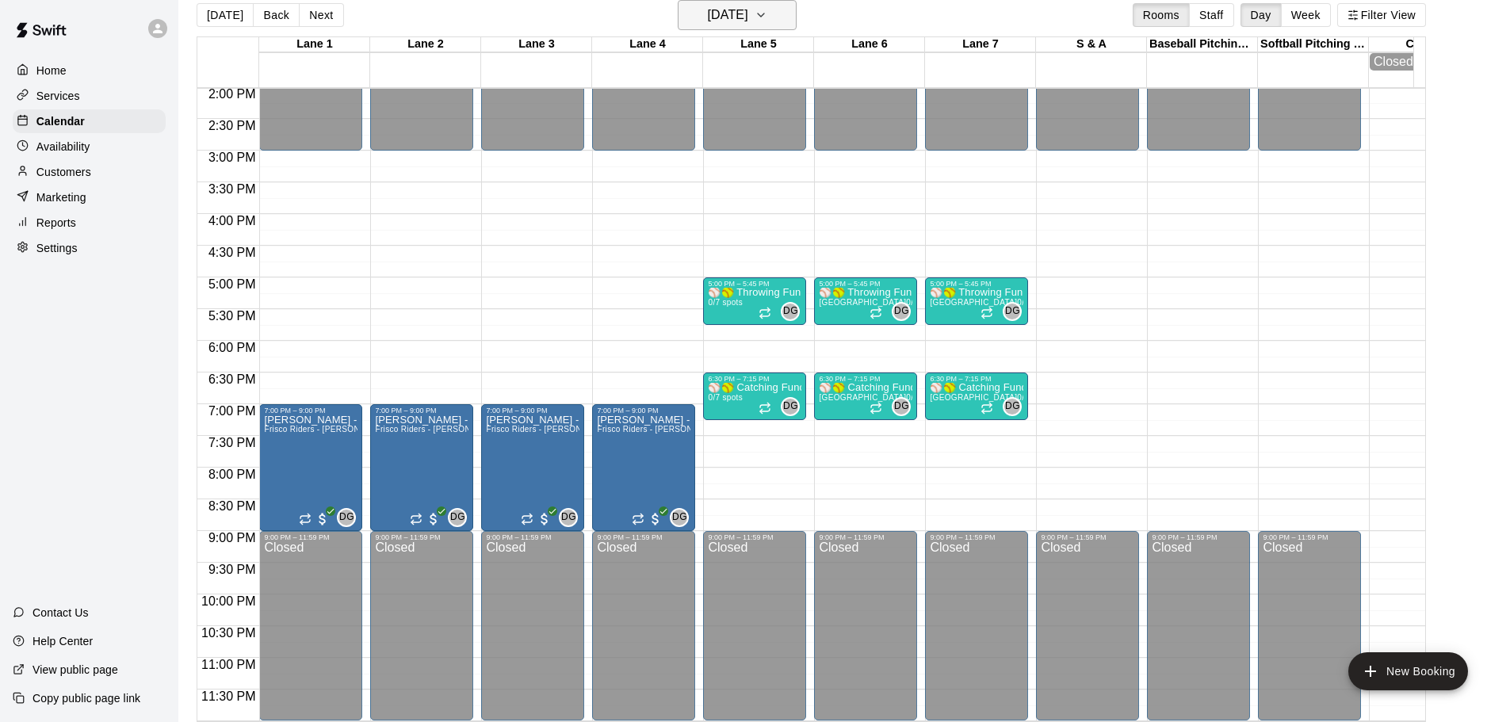
click at [764, 15] on icon "button" at bounding box center [761, 14] width 6 height 3
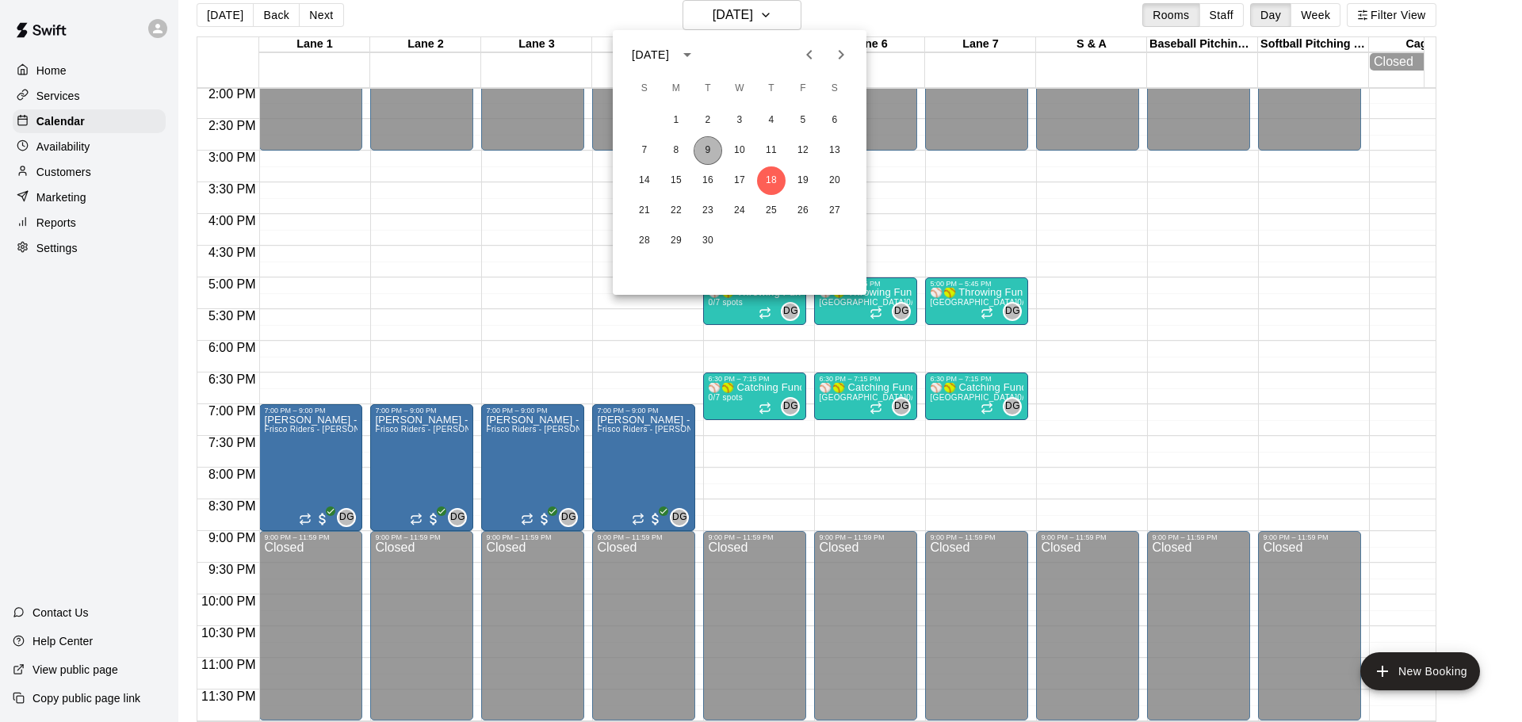
click at [711, 150] on button "9" at bounding box center [708, 150] width 29 height 29
